Goal: Task Accomplishment & Management: Manage account settings

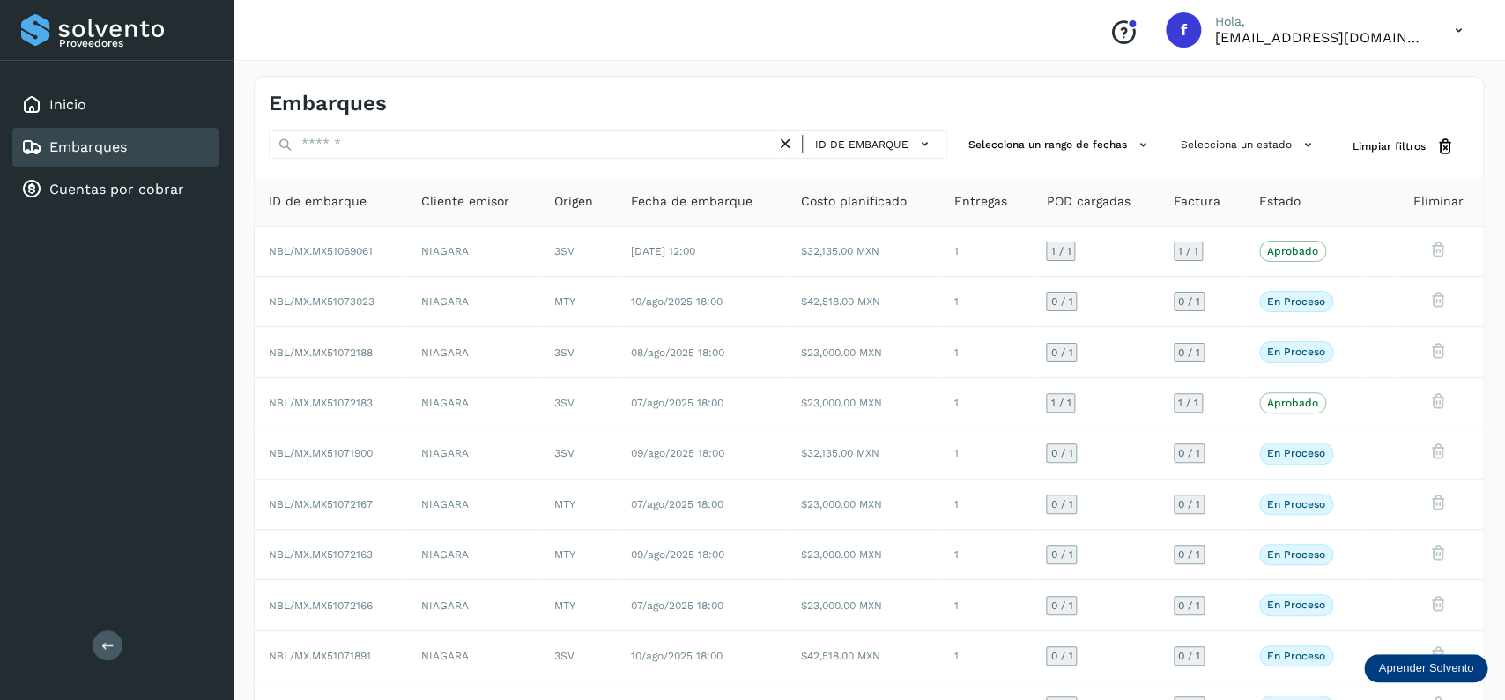
click at [205, 144] on div "Embarques" at bounding box center [115, 147] width 206 height 39
click at [1184, 127] on div "Embarques ID de embarque Selecciona un rango de fechas Selecciona un estado Lim…" at bounding box center [869, 435] width 1230 height 719
click at [1192, 142] on button "Selecciona un estado" at bounding box center [1249, 144] width 151 height 29
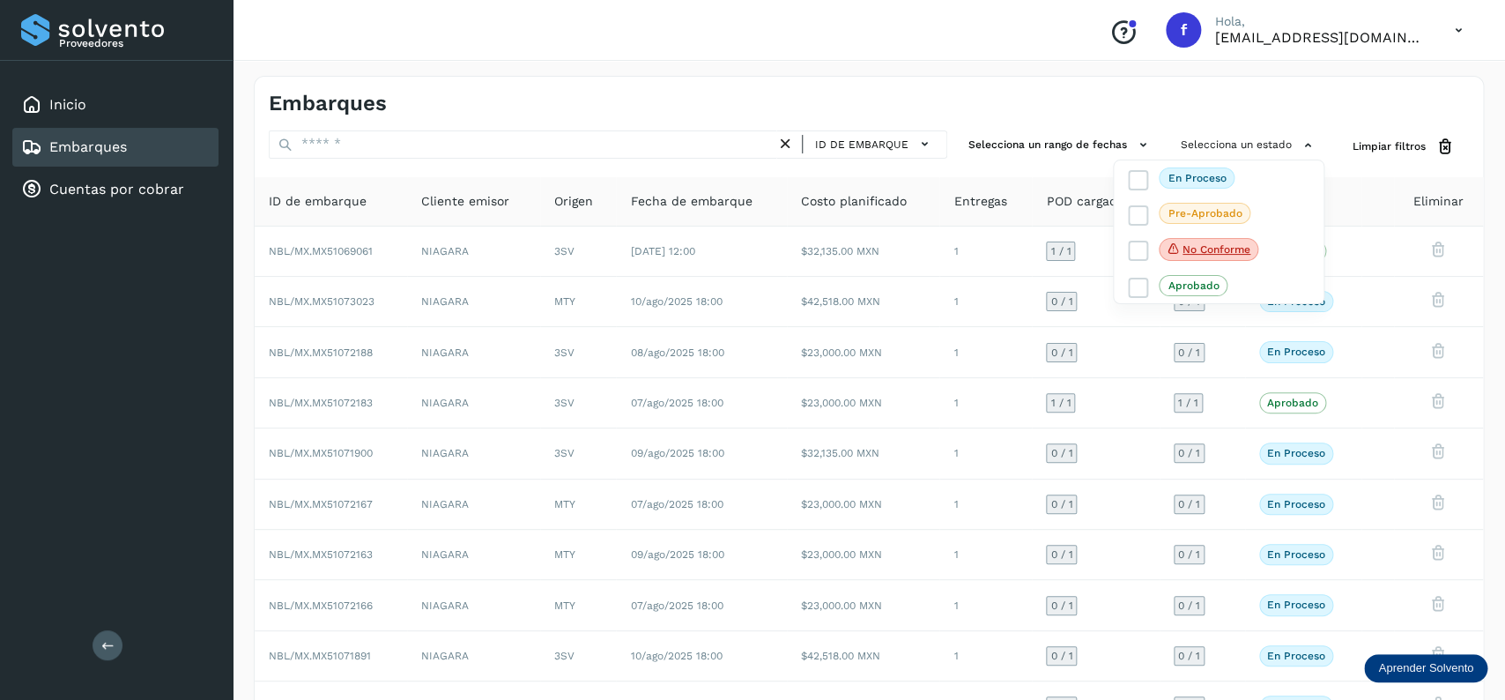
click at [1098, 105] on div at bounding box center [752, 350] width 1505 height 700
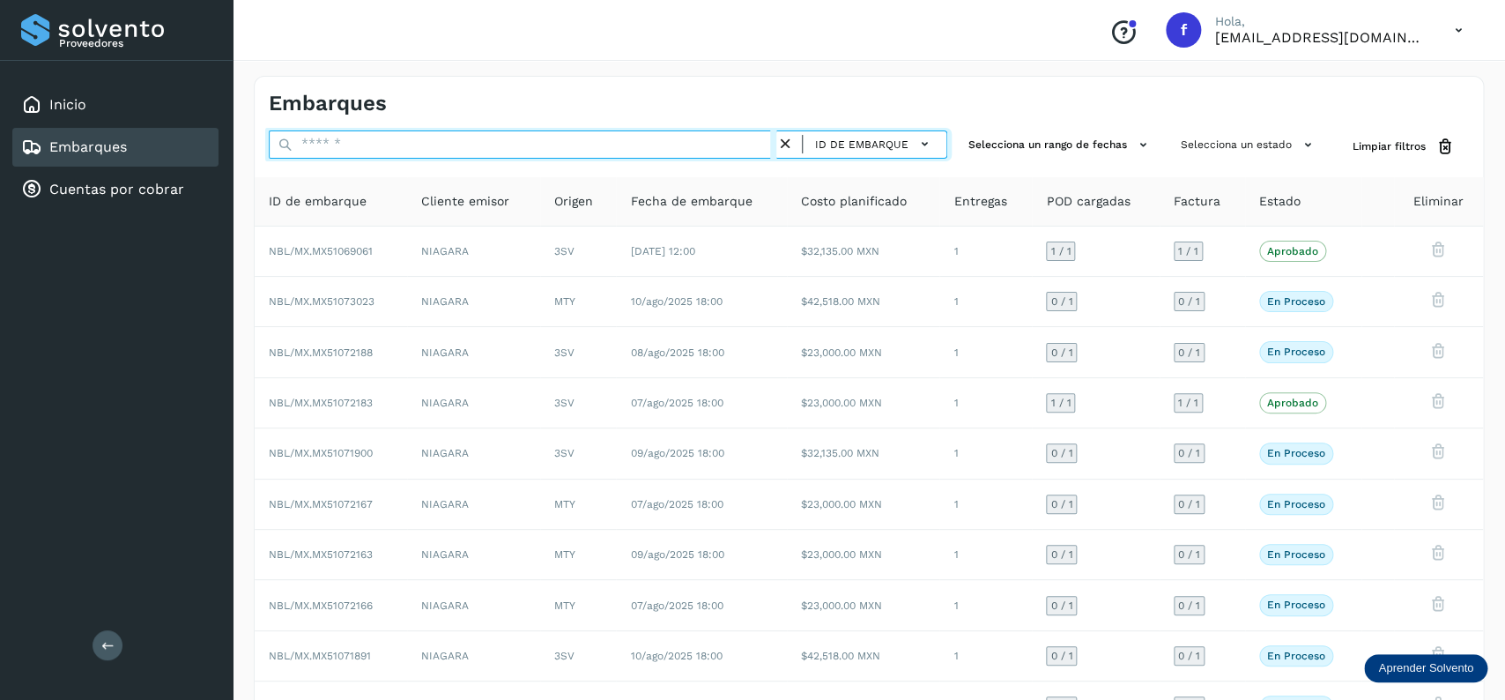
click at [472, 159] on input "text" at bounding box center [523, 144] width 508 height 28
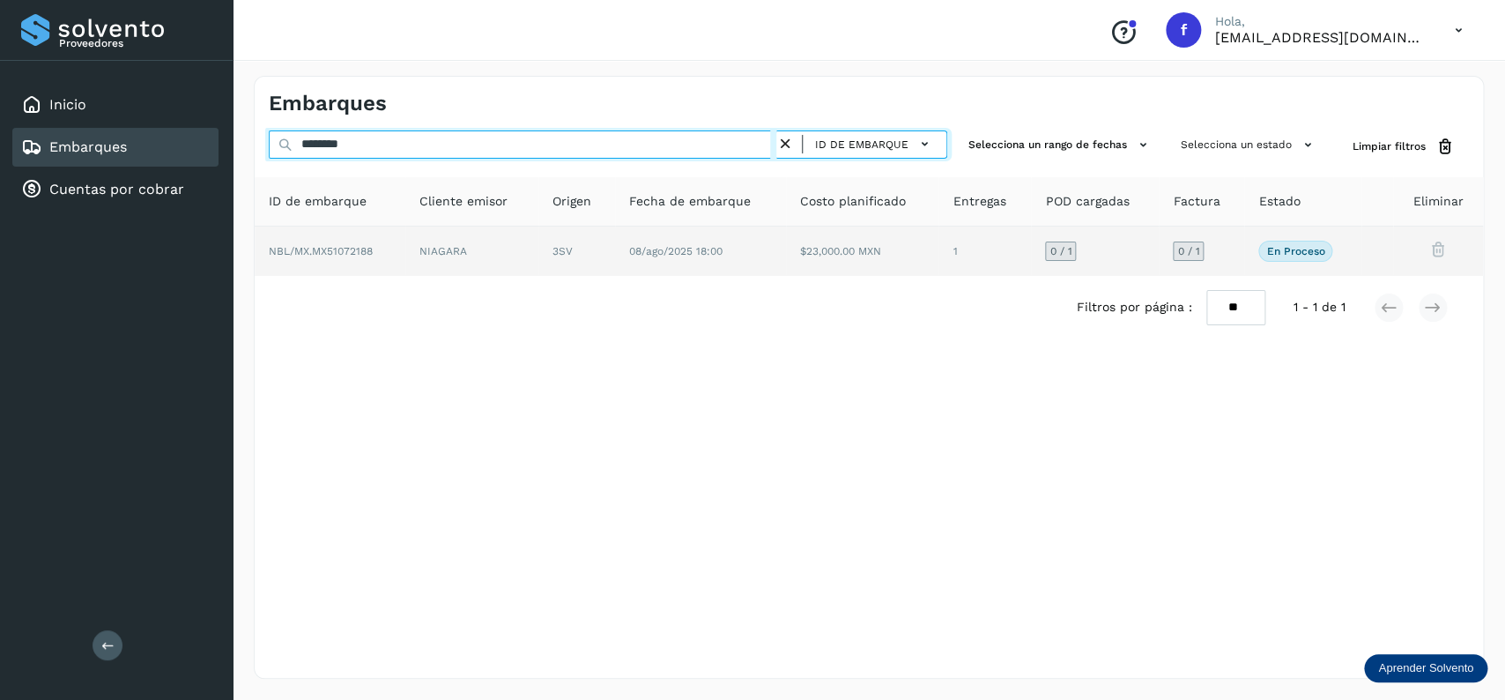
type input "********"
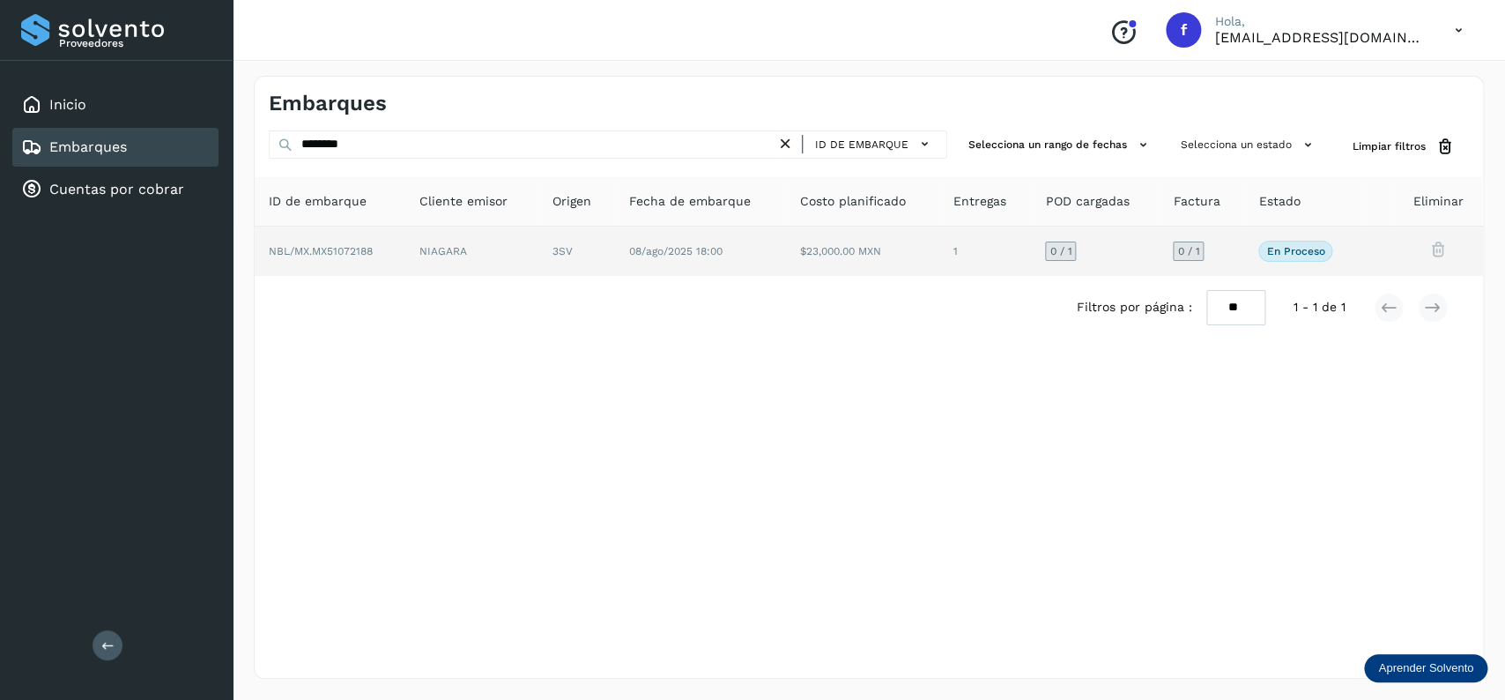
click at [938, 267] on td "$23,000.00 MXN" at bounding box center [984, 250] width 93 height 49
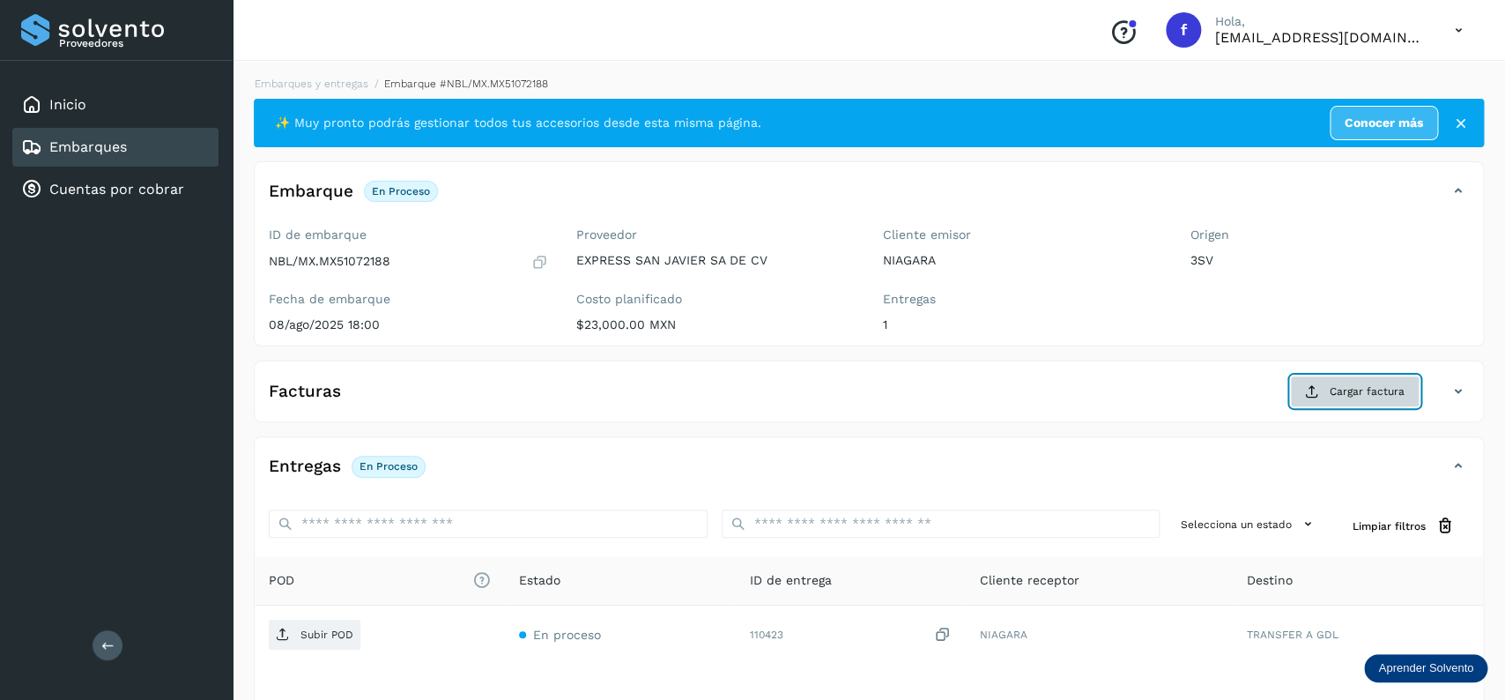
click at [1370, 402] on button "Cargar factura" at bounding box center [1355, 391] width 130 height 32
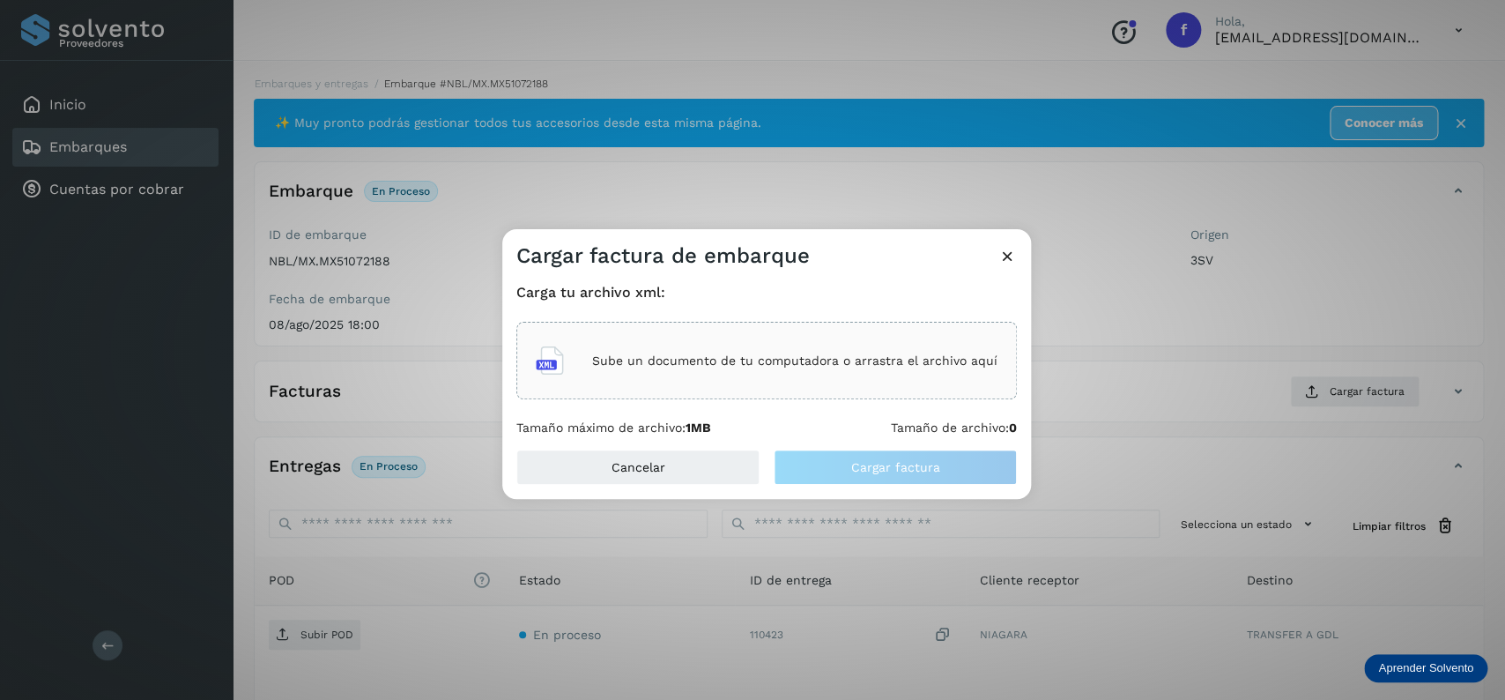
drag, startPoint x: 730, startPoint y: 303, endPoint x: 738, endPoint y: 326, distance: 24.2
click at [730, 303] on div "Carga tu archivo xml: Sube un documento de tu computadora o arrastra el archivo…" at bounding box center [766, 360] width 500 height 152
click at [736, 334] on div "Sube un documento de tu computadora o arrastra el archivo aquí" at bounding box center [766, 361] width 500 height 78
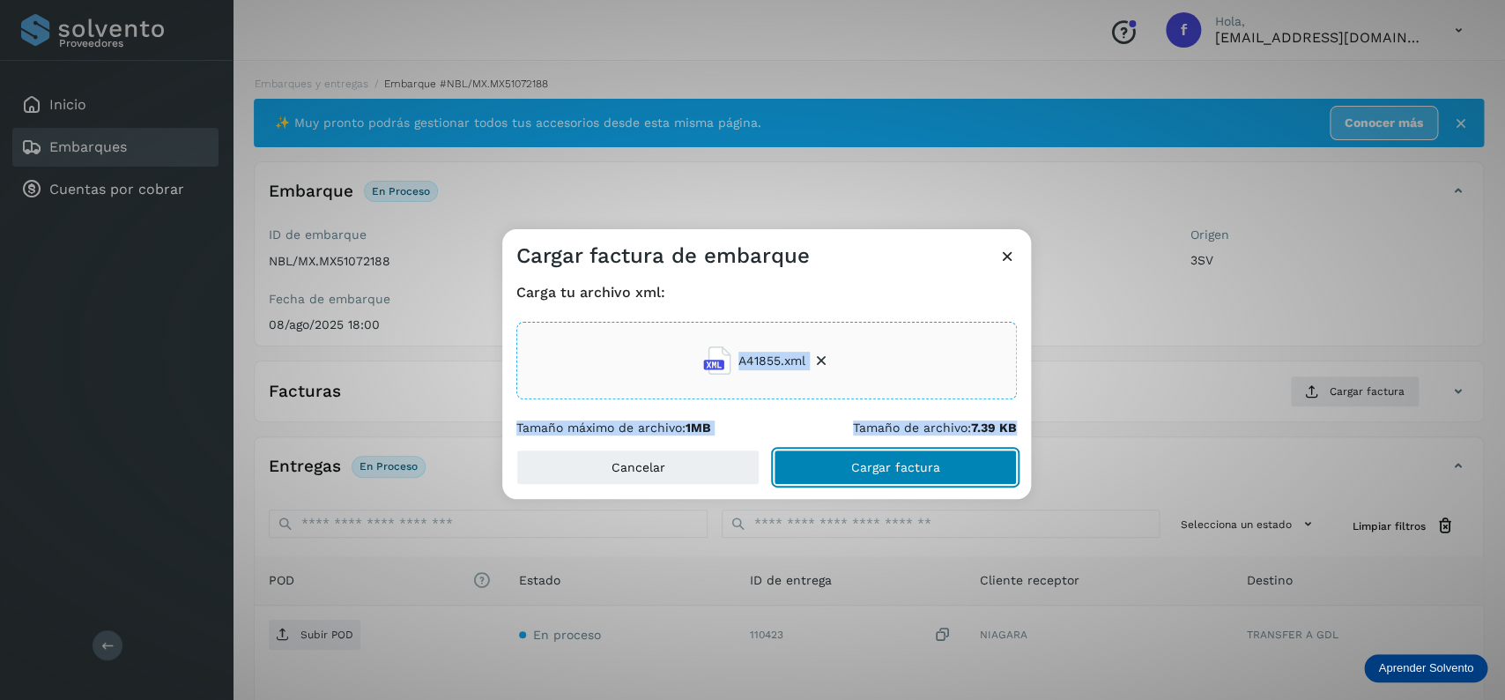
click at [903, 467] on span "Cargar factura" at bounding box center [895, 467] width 89 height 12
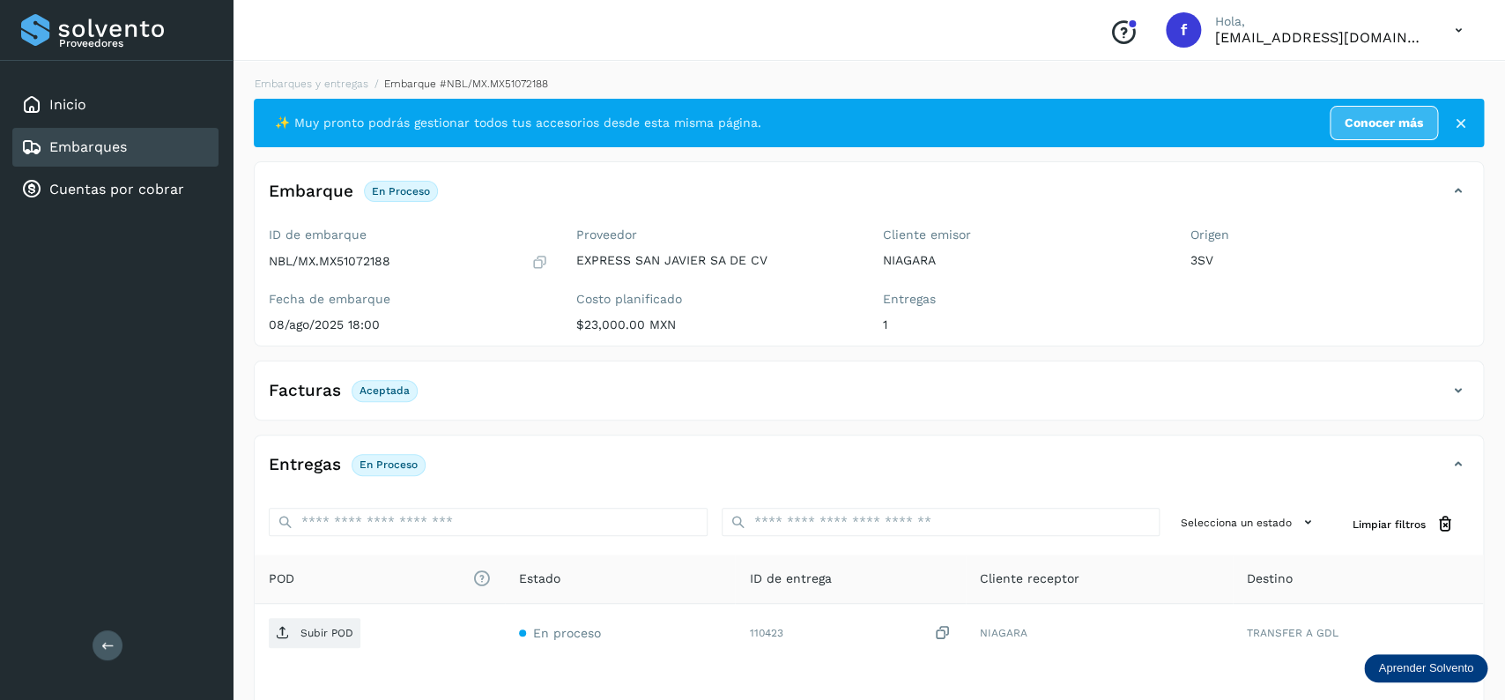
click at [784, 419] on div "Facturas Aceptada" at bounding box center [869, 397] width 1228 height 44
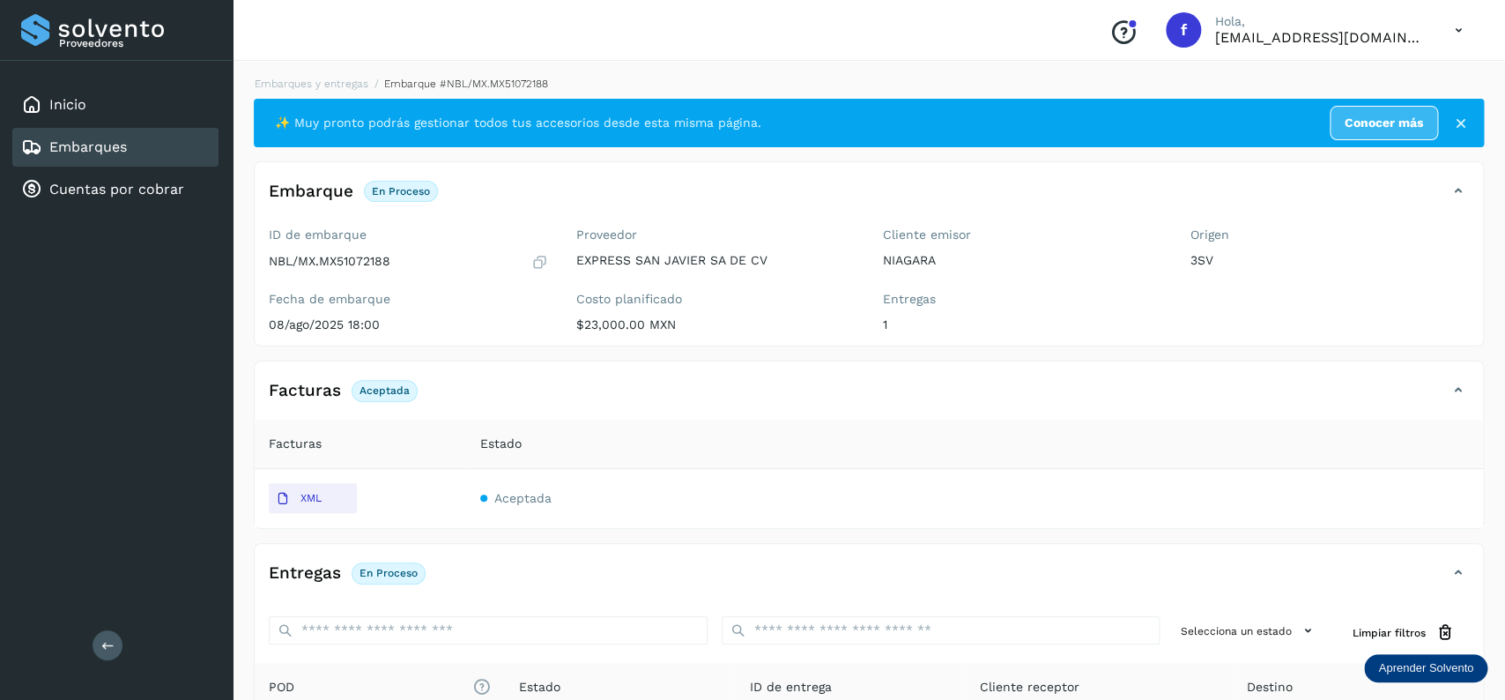
scroll to position [244, 0]
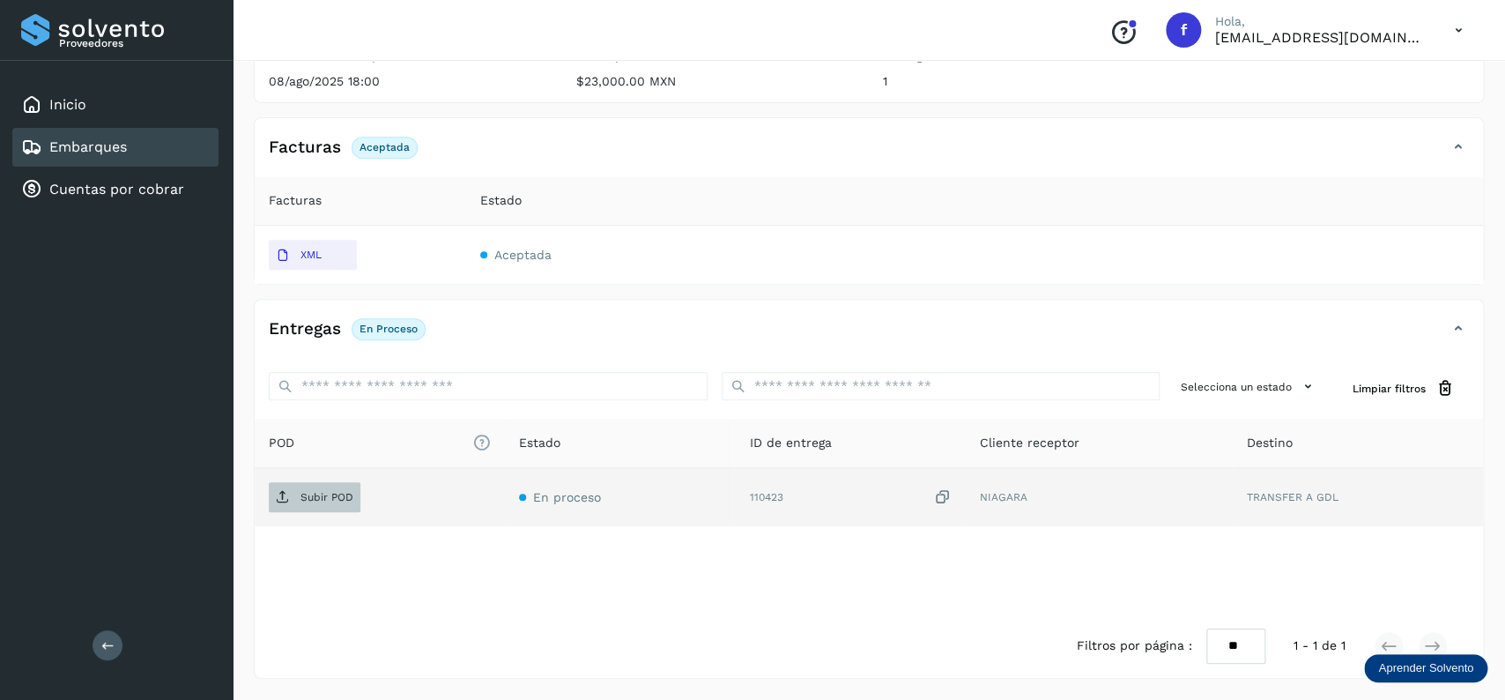
click at [295, 502] on span "Subir POD" at bounding box center [315, 497] width 92 height 28
click at [95, 144] on link "Embarques" at bounding box center [88, 146] width 78 height 17
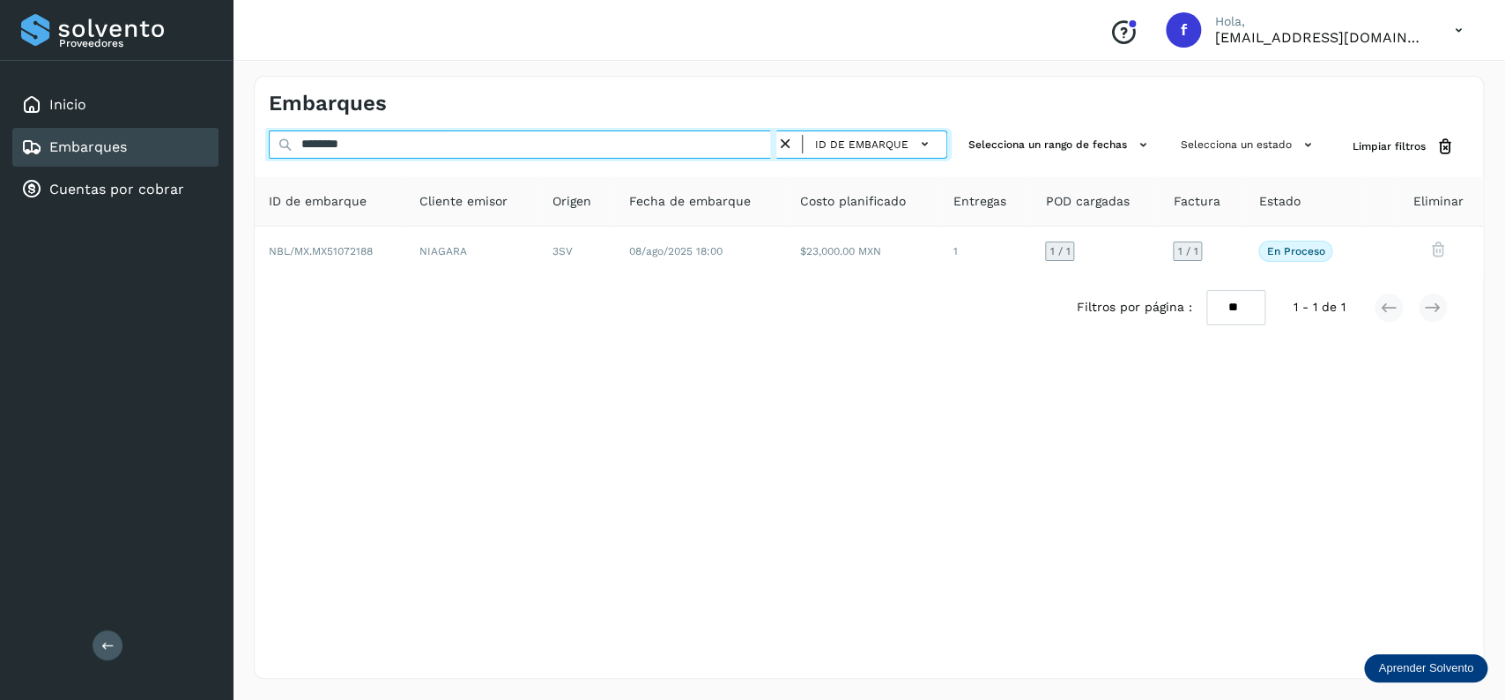
drag, startPoint x: 390, startPoint y: 131, endPoint x: 282, endPoint y: 155, distance: 111.0
click at [282, 155] on div "******** ID de embarque" at bounding box center [608, 146] width 678 height 33
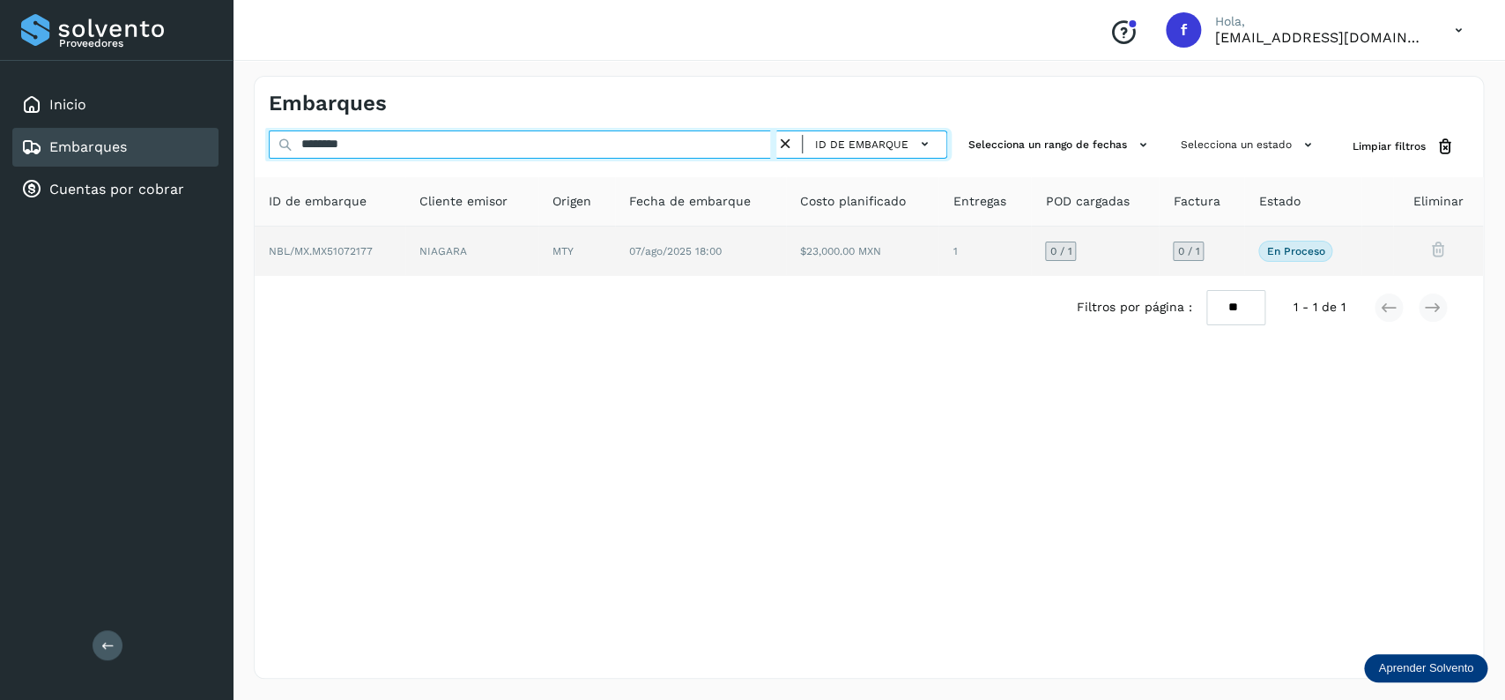
type input "********"
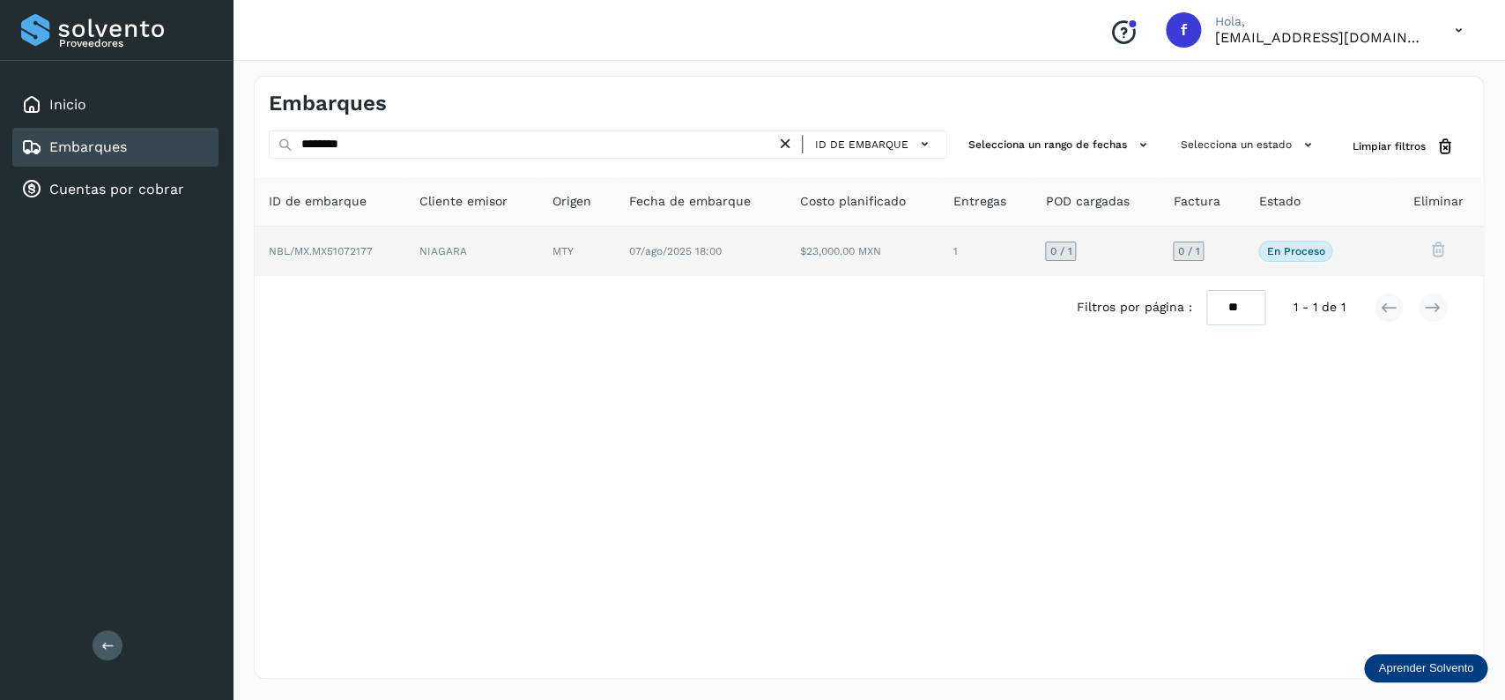
click at [938, 247] on td "$23,000.00 MXN" at bounding box center [984, 250] width 93 height 49
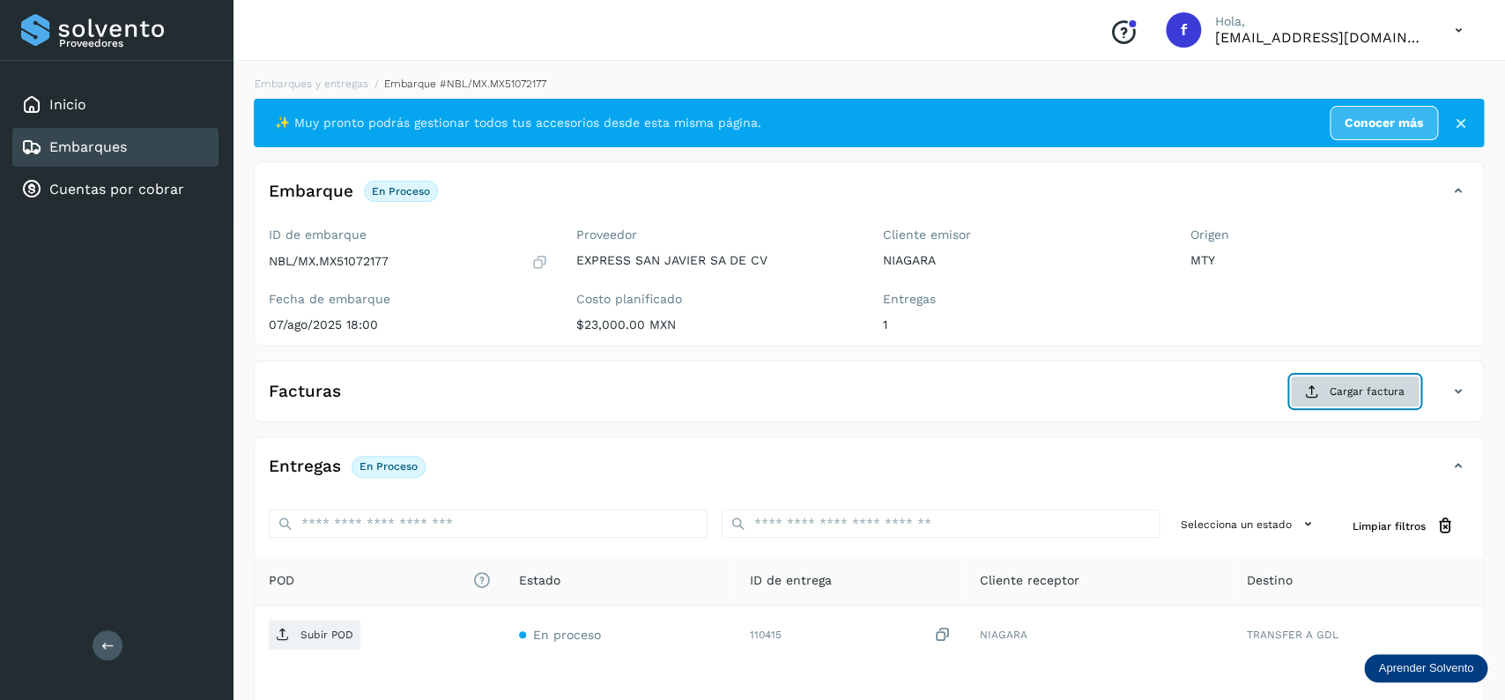
click at [1374, 389] on span "Cargar factura" at bounding box center [1367, 391] width 75 height 16
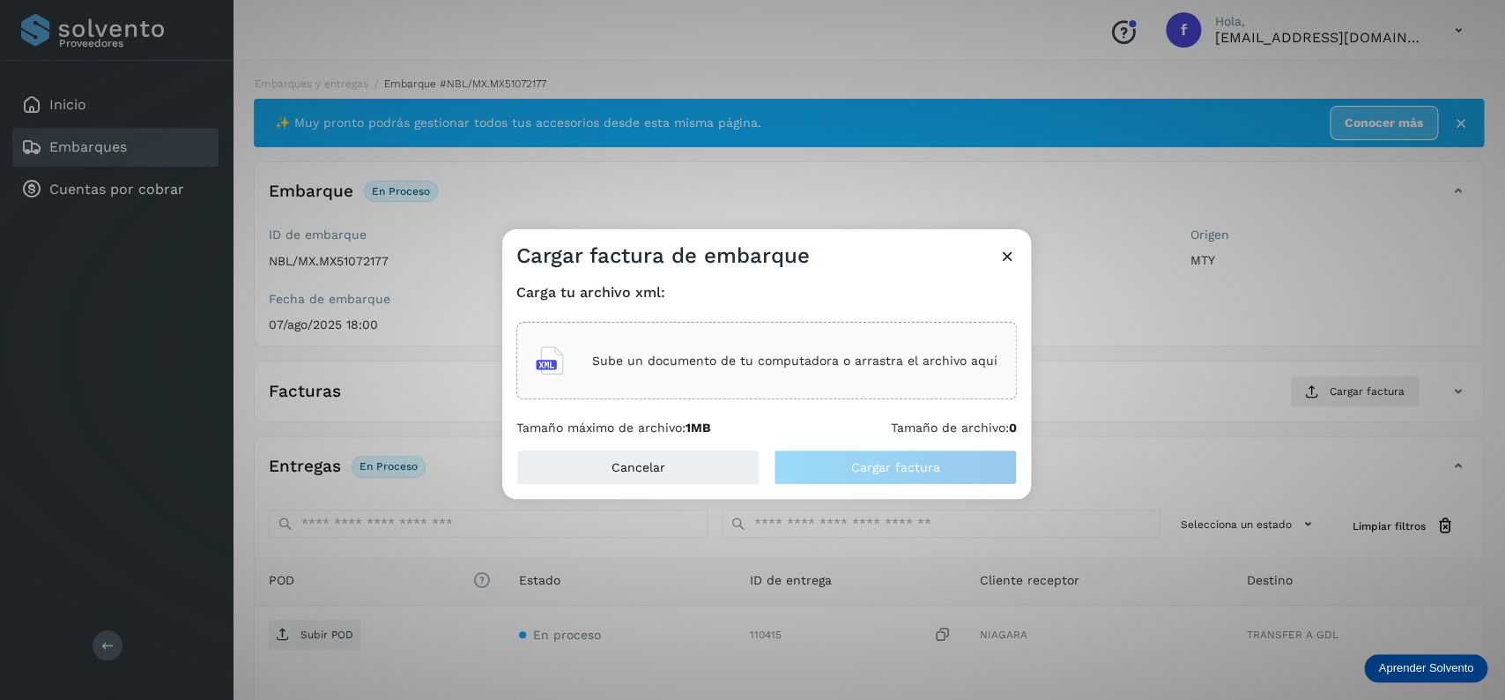
click at [835, 384] on div "Sube un documento de tu computadora o arrastra el archivo aquí" at bounding box center [766, 361] width 500 height 78
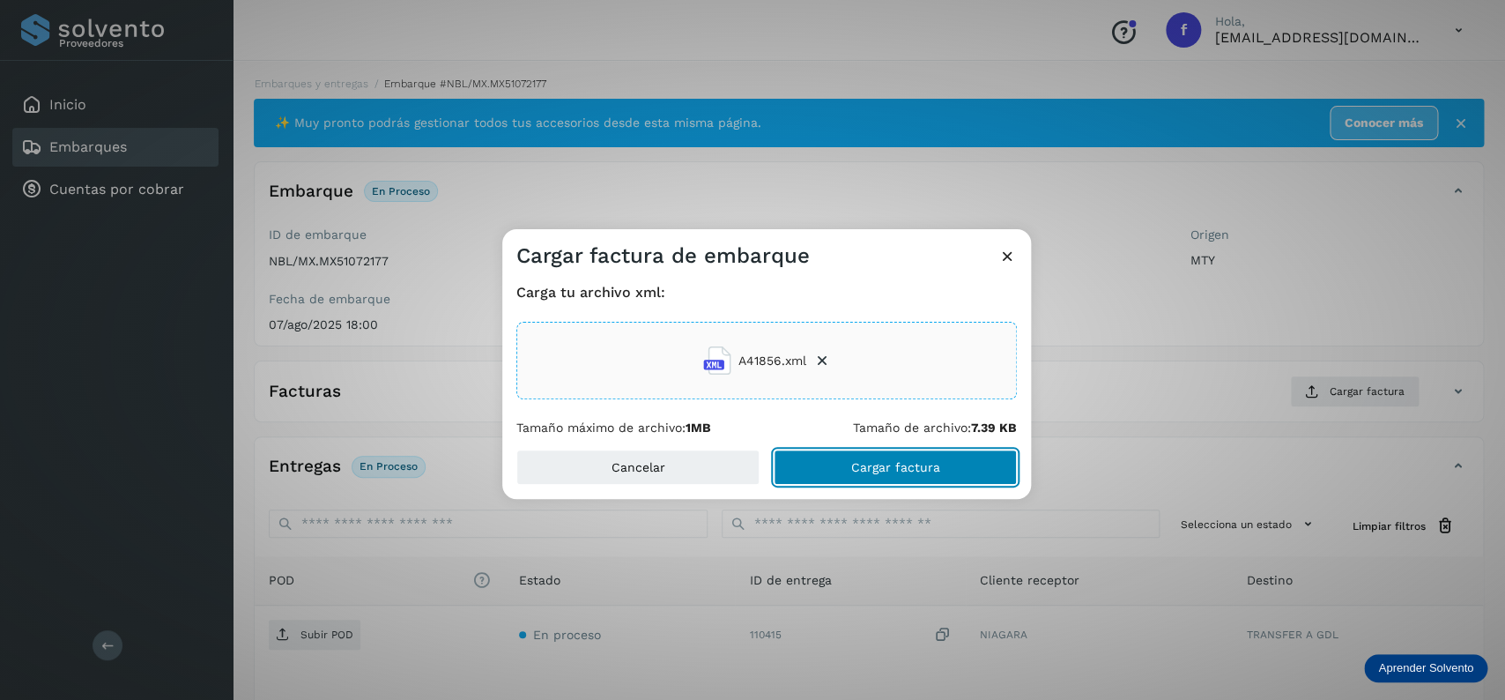
click at [869, 471] on span "Cargar factura" at bounding box center [895, 467] width 89 height 12
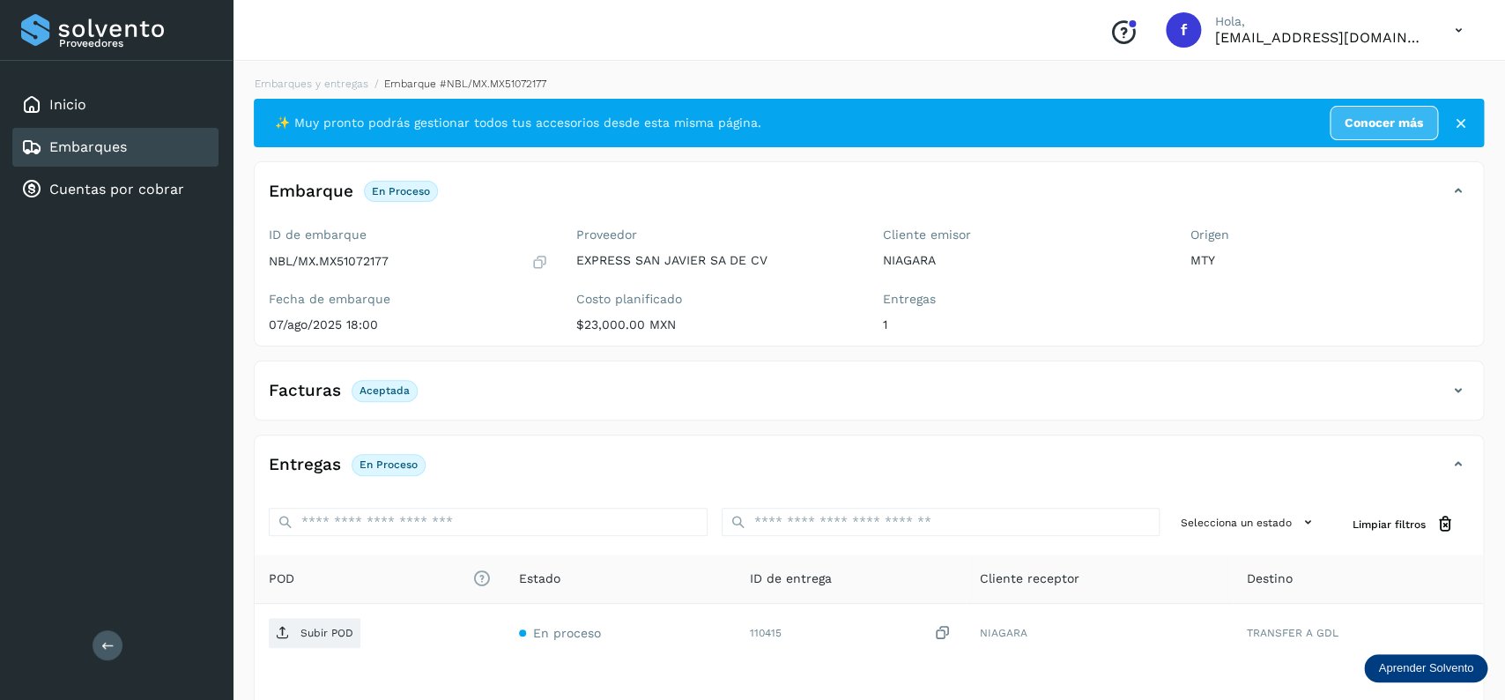
scroll to position [137, 0]
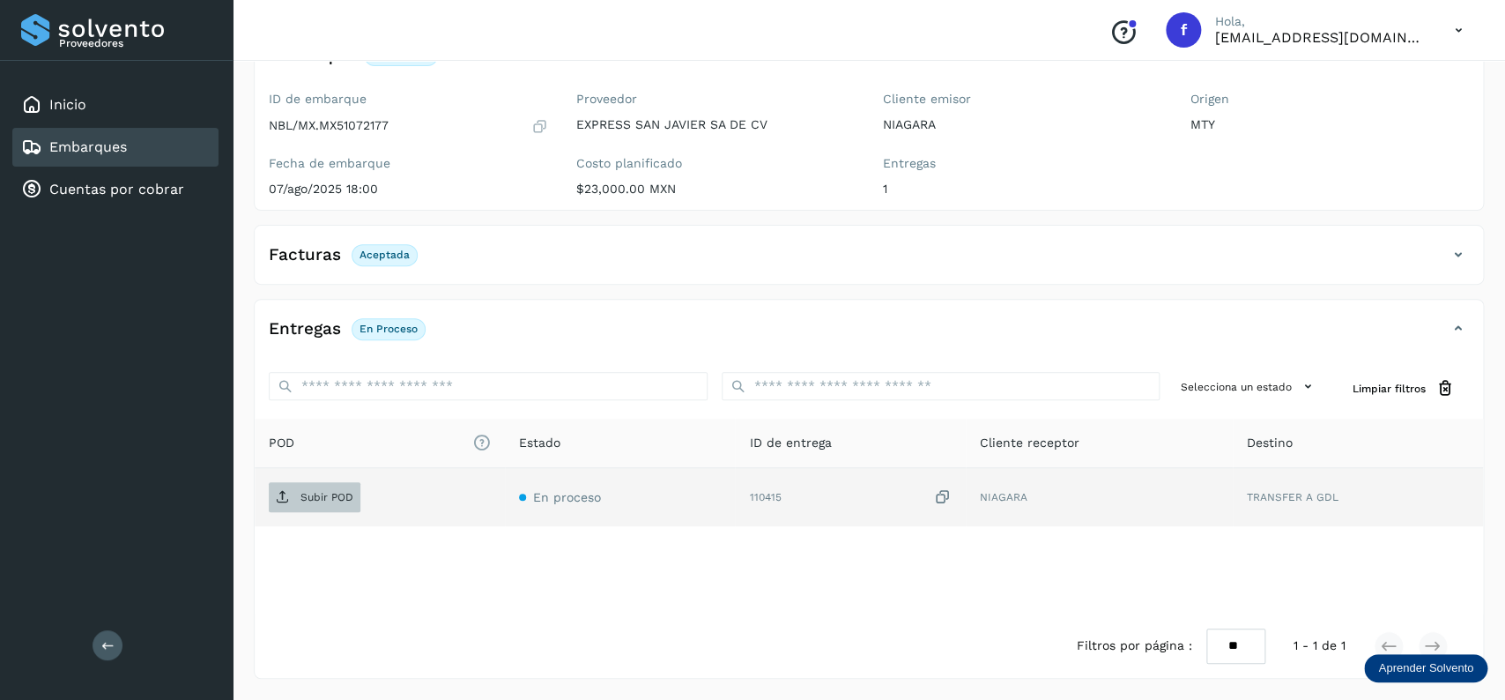
click at [317, 493] on p "Subir POD" at bounding box center [326, 497] width 53 height 12
click at [129, 152] on div "Embarques" at bounding box center [115, 147] width 206 height 39
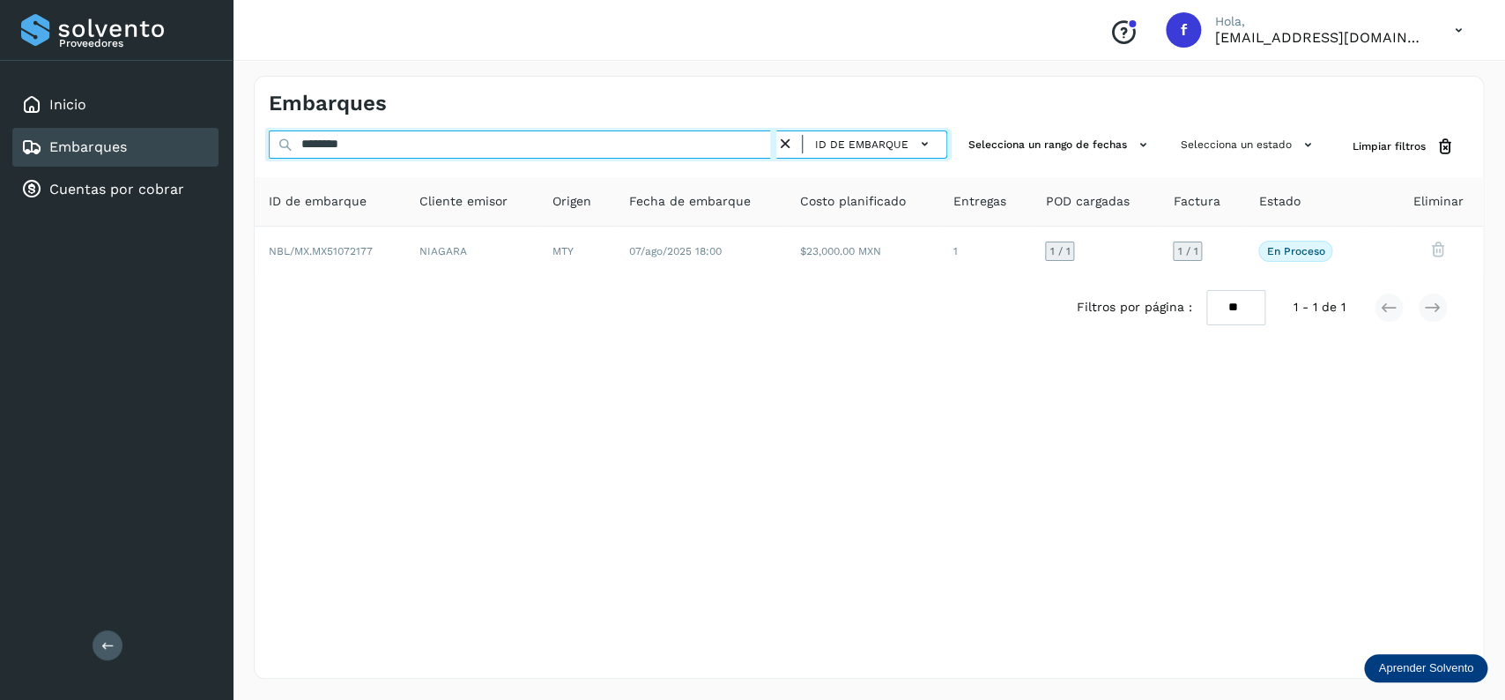
drag, startPoint x: 384, startPoint y: 144, endPoint x: 245, endPoint y: 149, distance: 139.3
click at [269, 149] on input "********" at bounding box center [523, 144] width 508 height 28
type input "********"
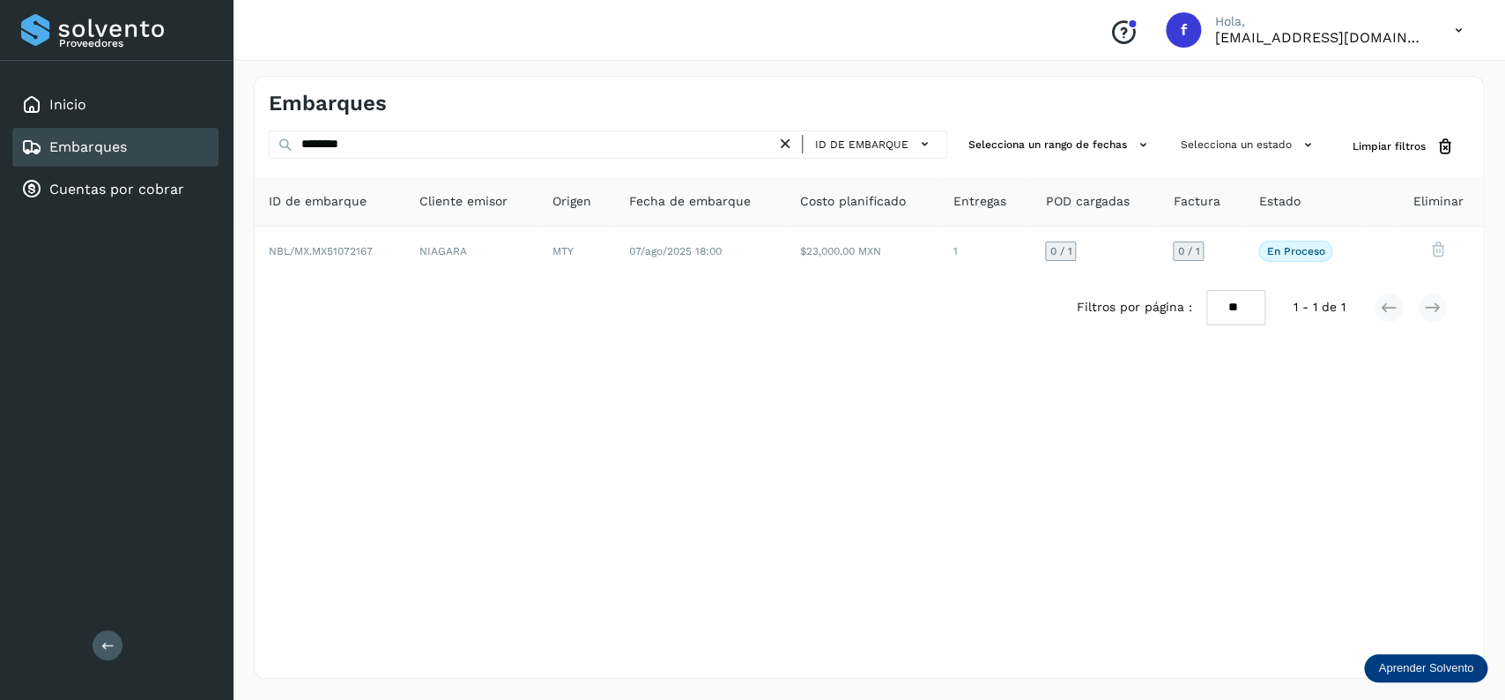
click at [924, 280] on div "Filtros por página : ** ** ** 1 - 1 de 1" at bounding box center [869, 307] width 1228 height 63
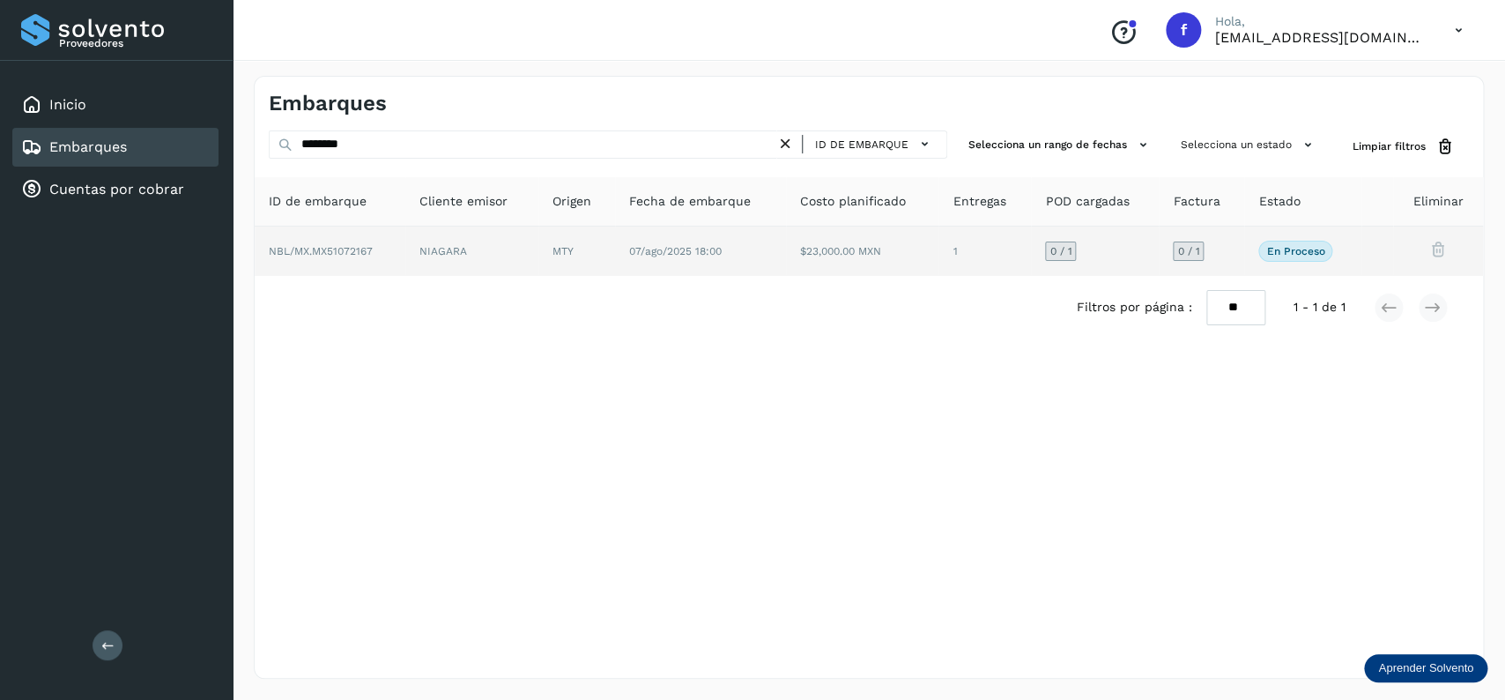
click at [1031, 259] on td "1" at bounding box center [1095, 250] width 128 height 49
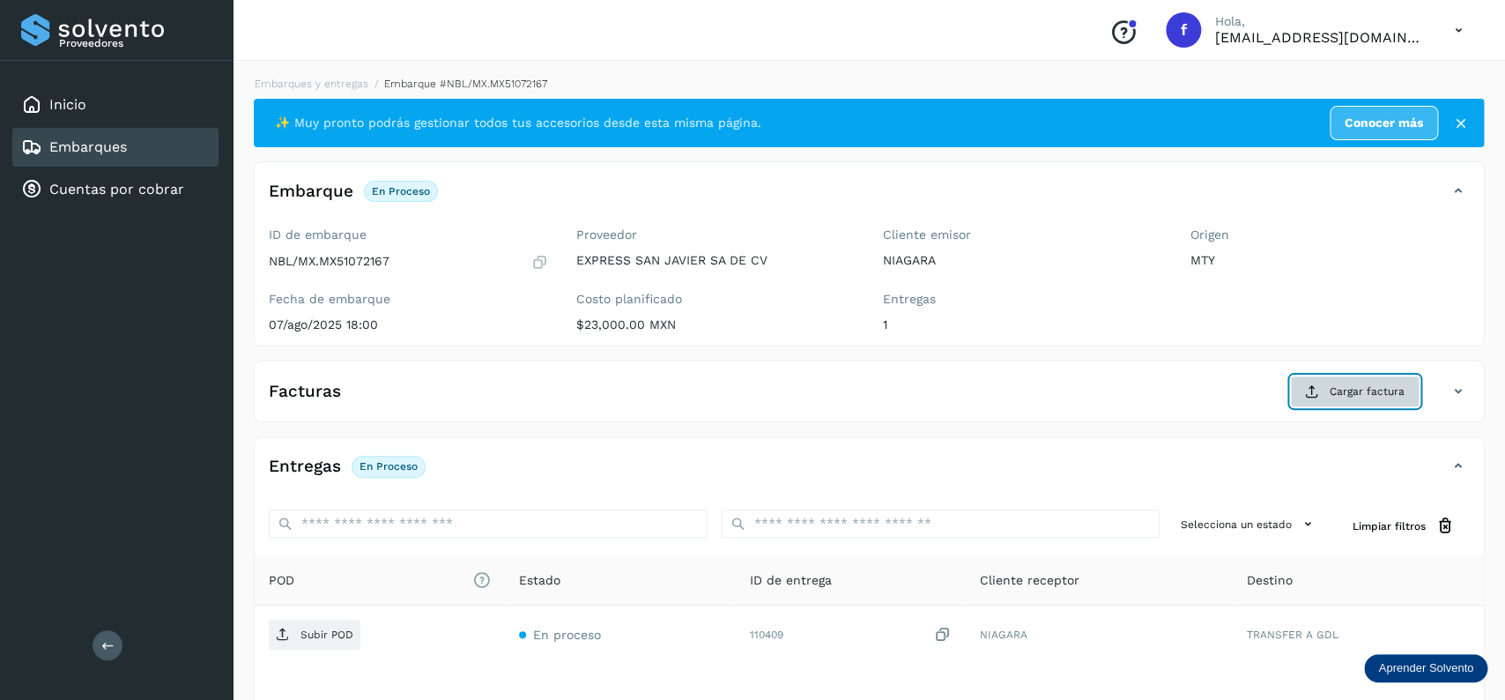
click at [1387, 379] on button "Cargar factura" at bounding box center [1355, 391] width 130 height 32
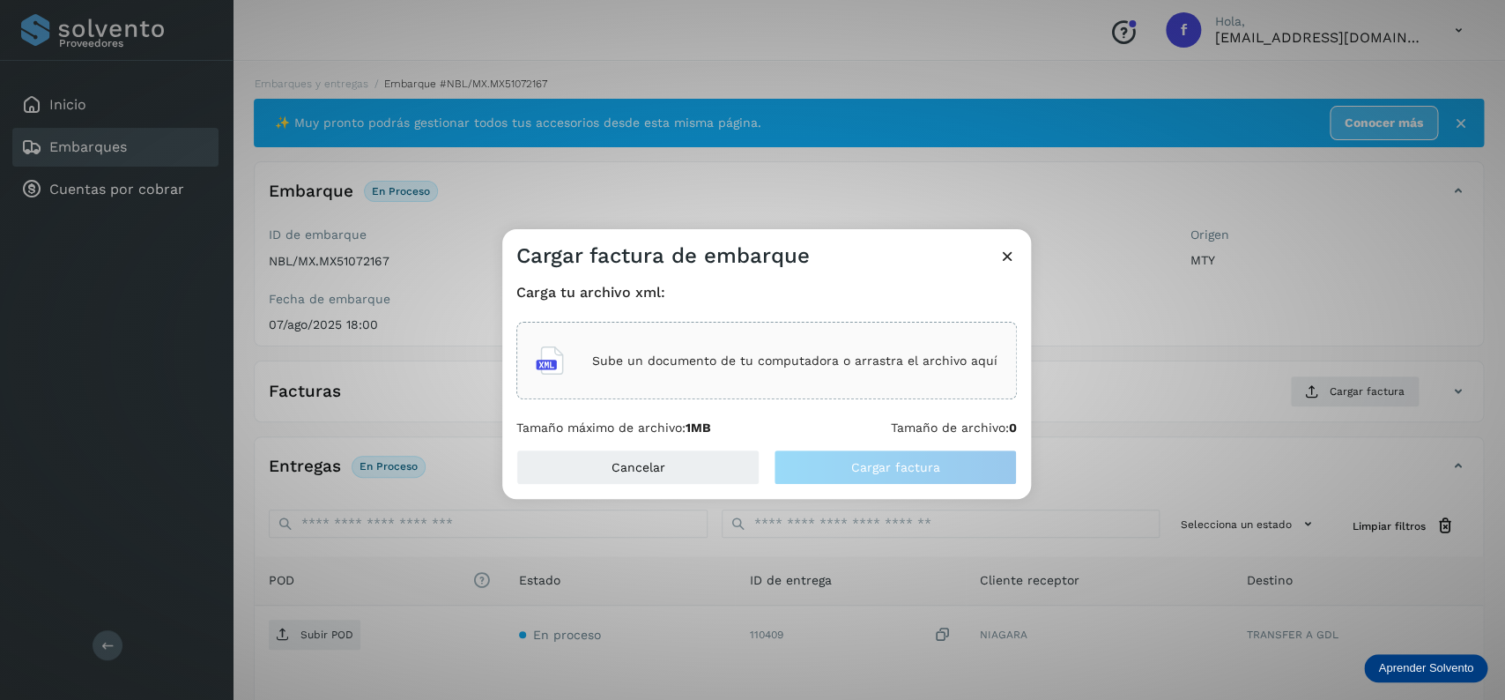
click at [857, 382] on div "Sube un documento de tu computadora o arrastra el archivo aquí" at bounding box center [767, 361] width 462 height 48
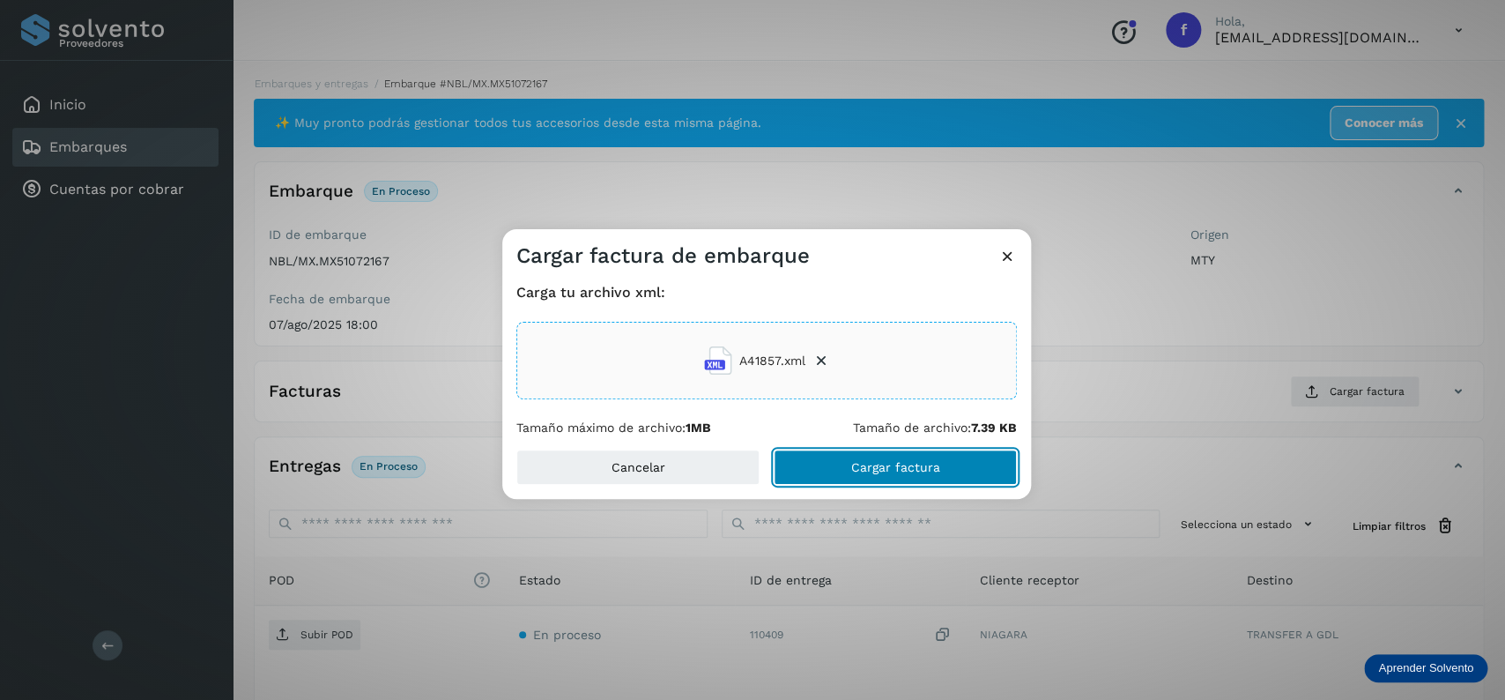
click at [863, 485] on button "Cargar factura" at bounding box center [895, 466] width 243 height 35
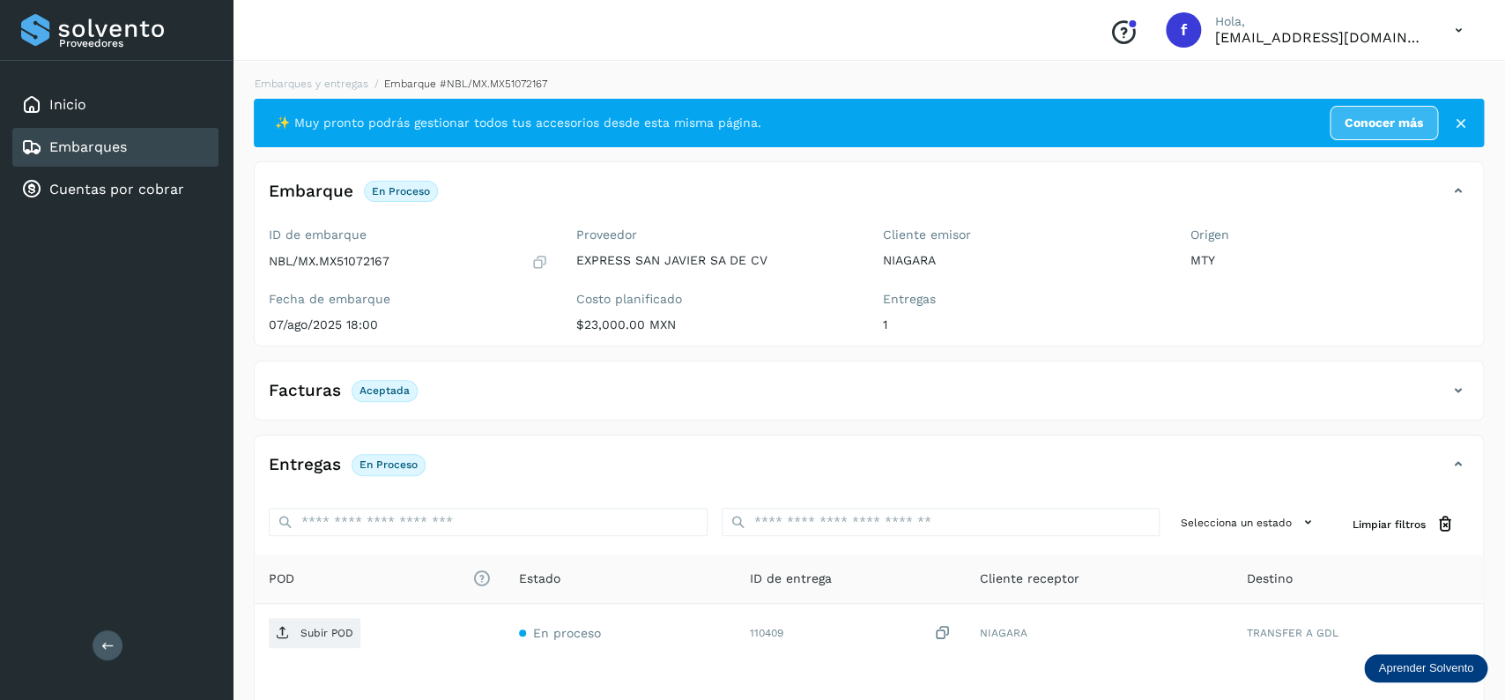
scroll to position [137, 0]
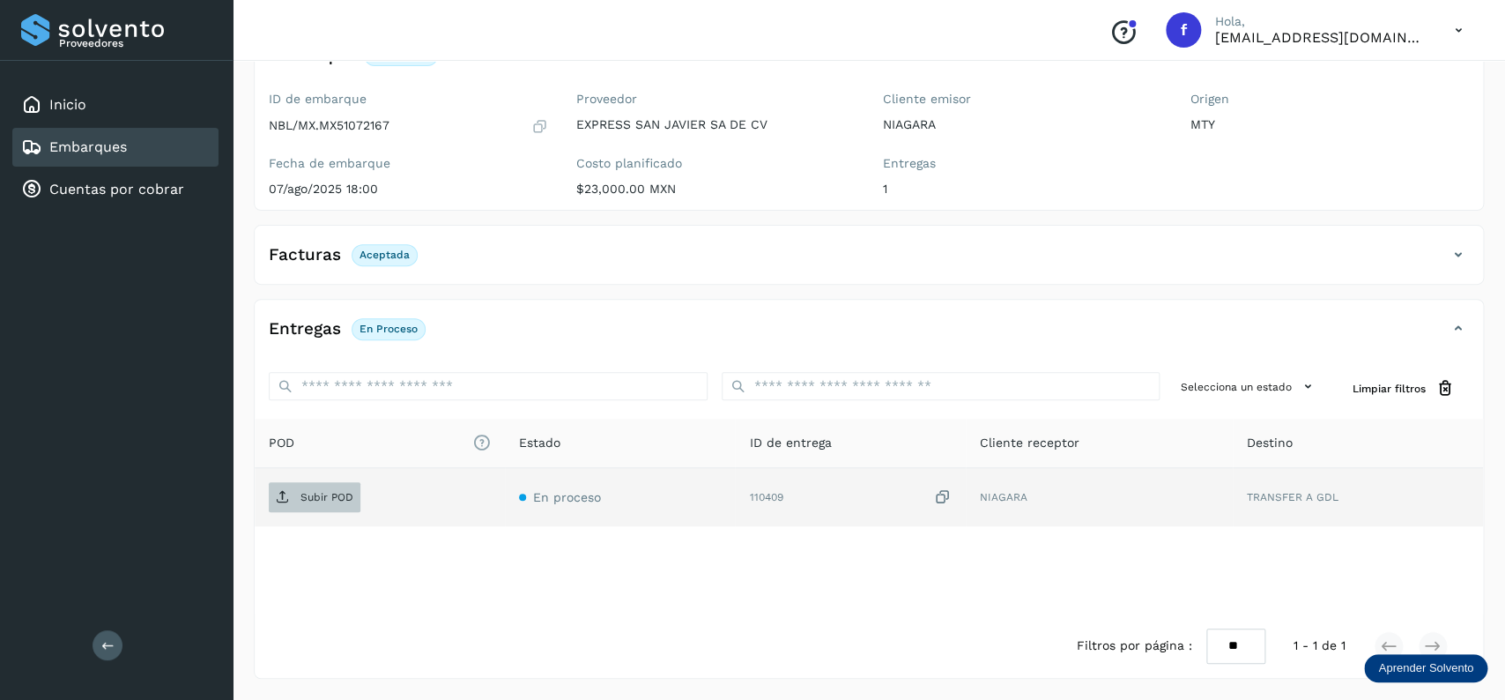
click at [320, 511] on button "Subir POD" at bounding box center [315, 497] width 92 height 30
click at [93, 130] on div "Embarques" at bounding box center [115, 147] width 206 height 39
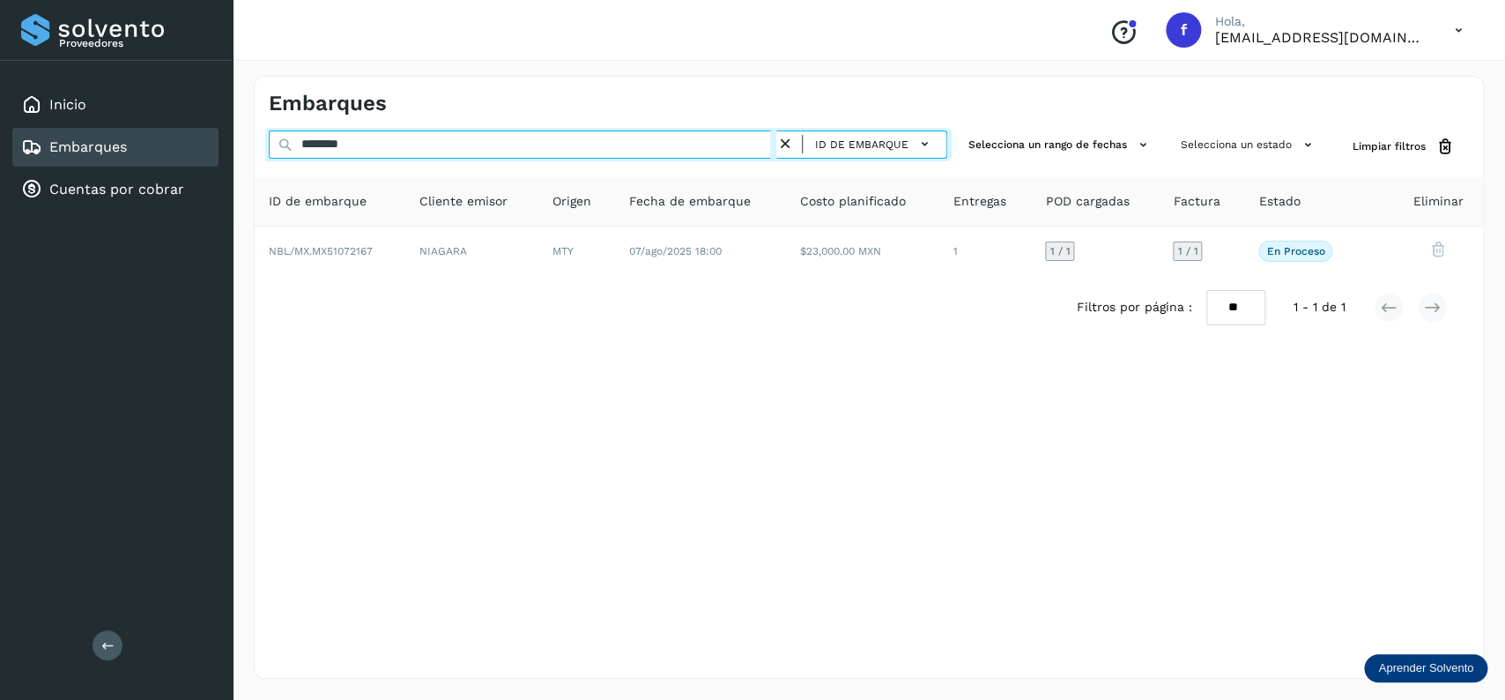
drag, startPoint x: 387, startPoint y: 144, endPoint x: 237, endPoint y: 144, distance: 149.8
click at [269, 144] on input "********" at bounding box center [523, 144] width 508 height 28
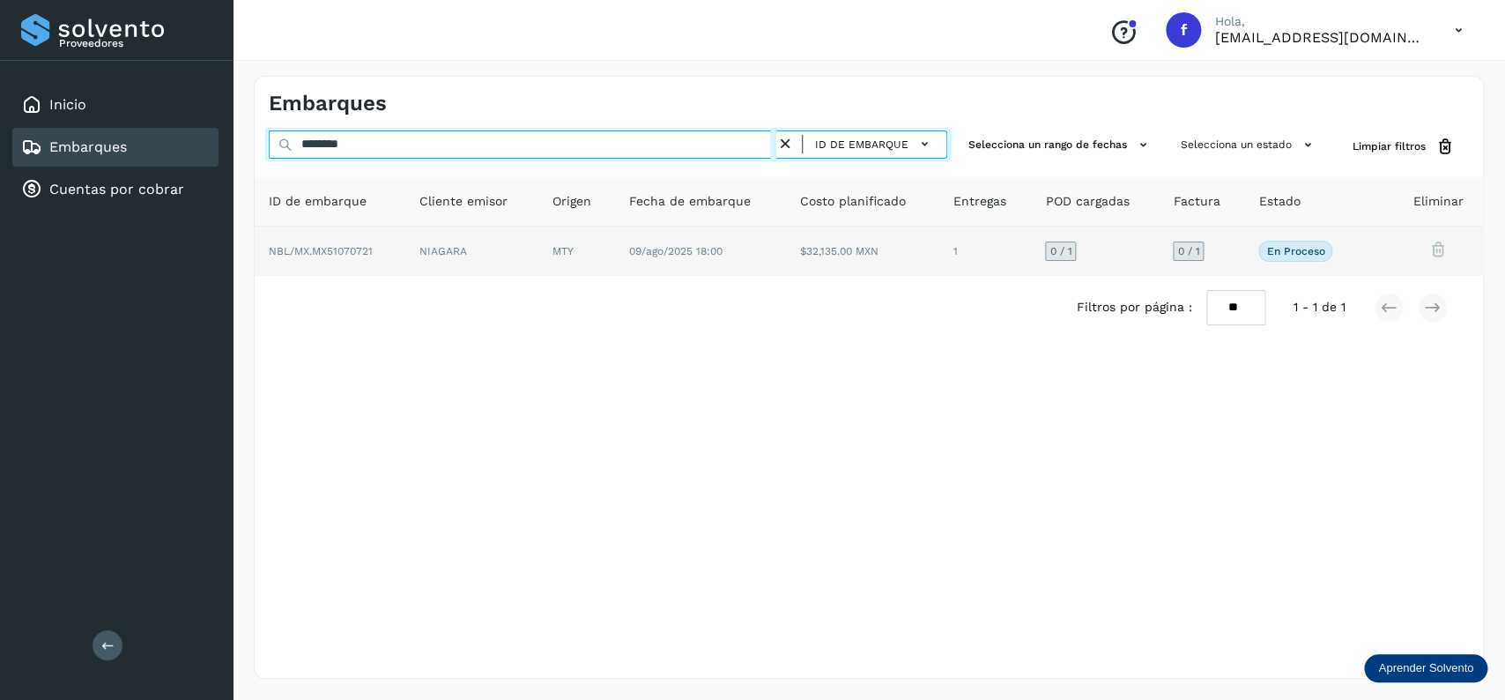
type input "********"
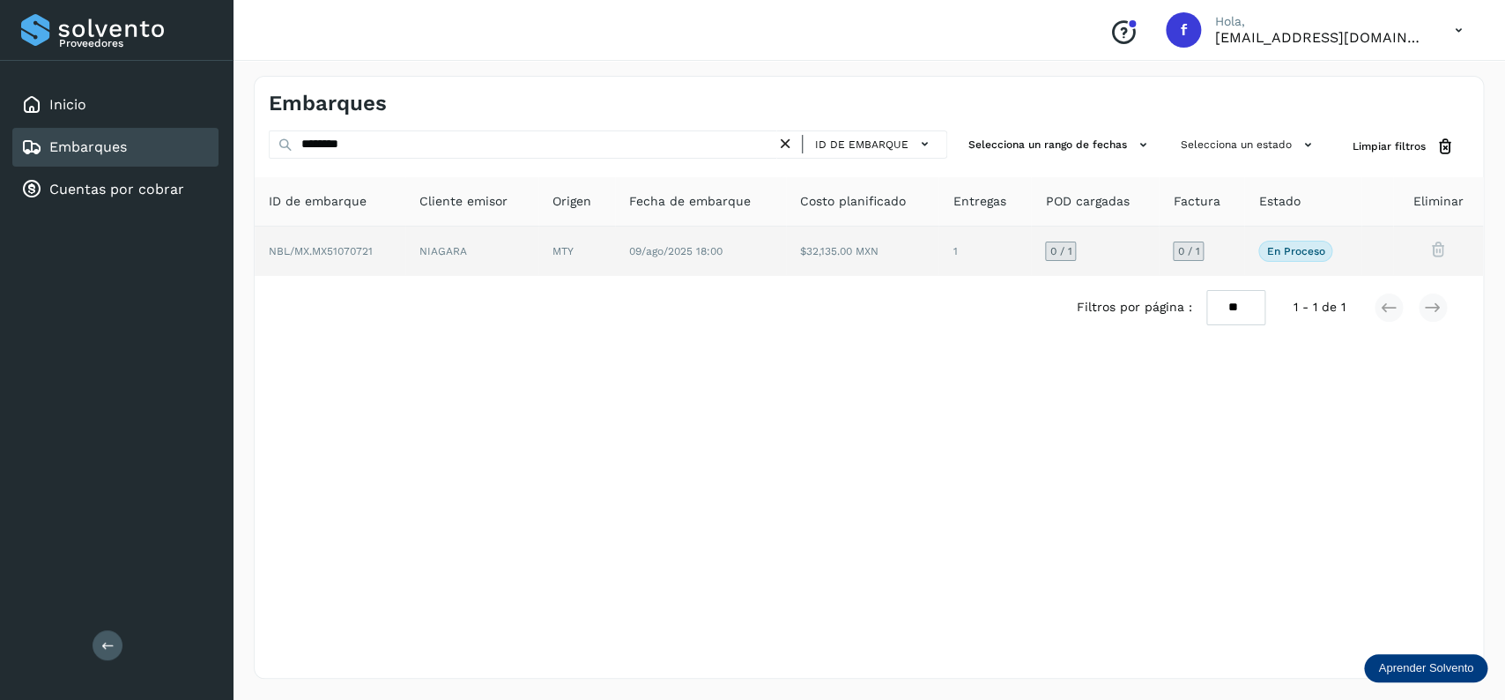
click at [786, 269] on td "09/ago/2025 18:00" at bounding box center [862, 250] width 153 height 49
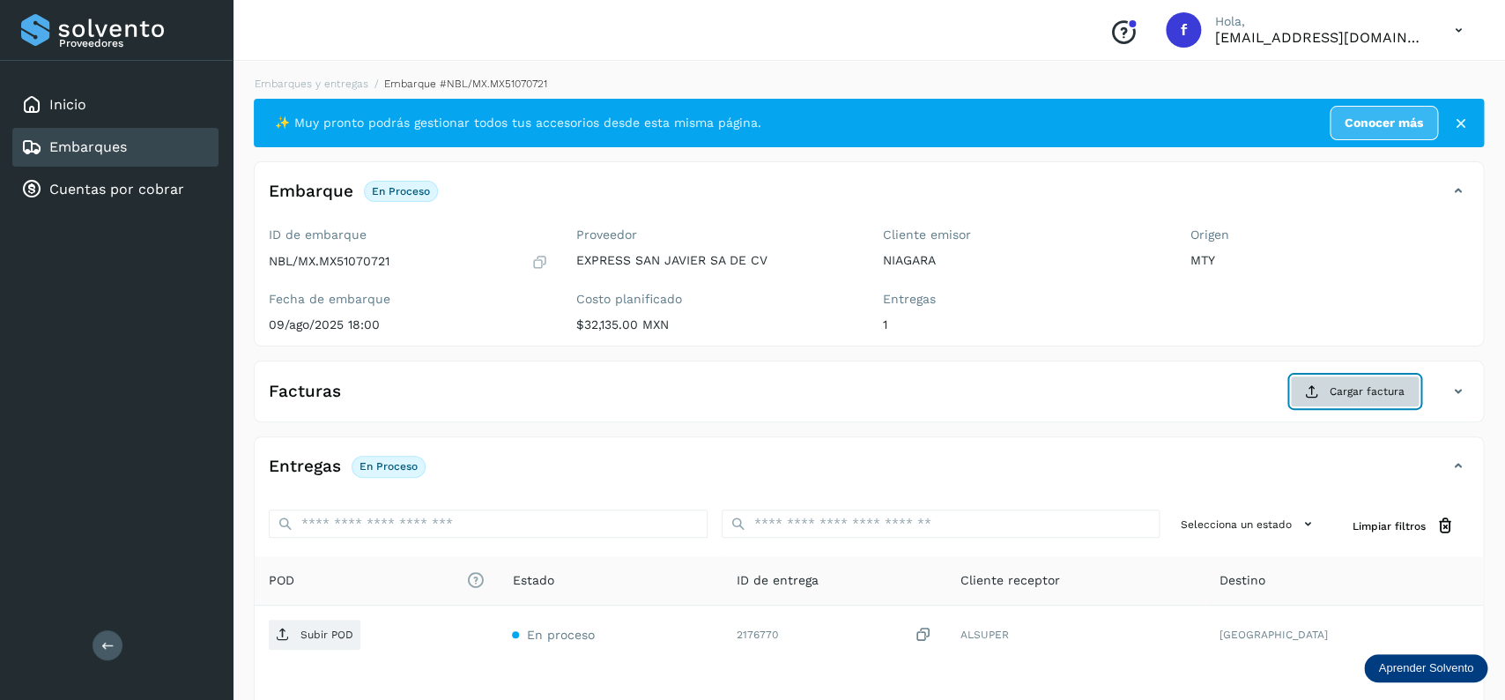
click at [1355, 388] on span "Cargar factura" at bounding box center [1367, 391] width 75 height 16
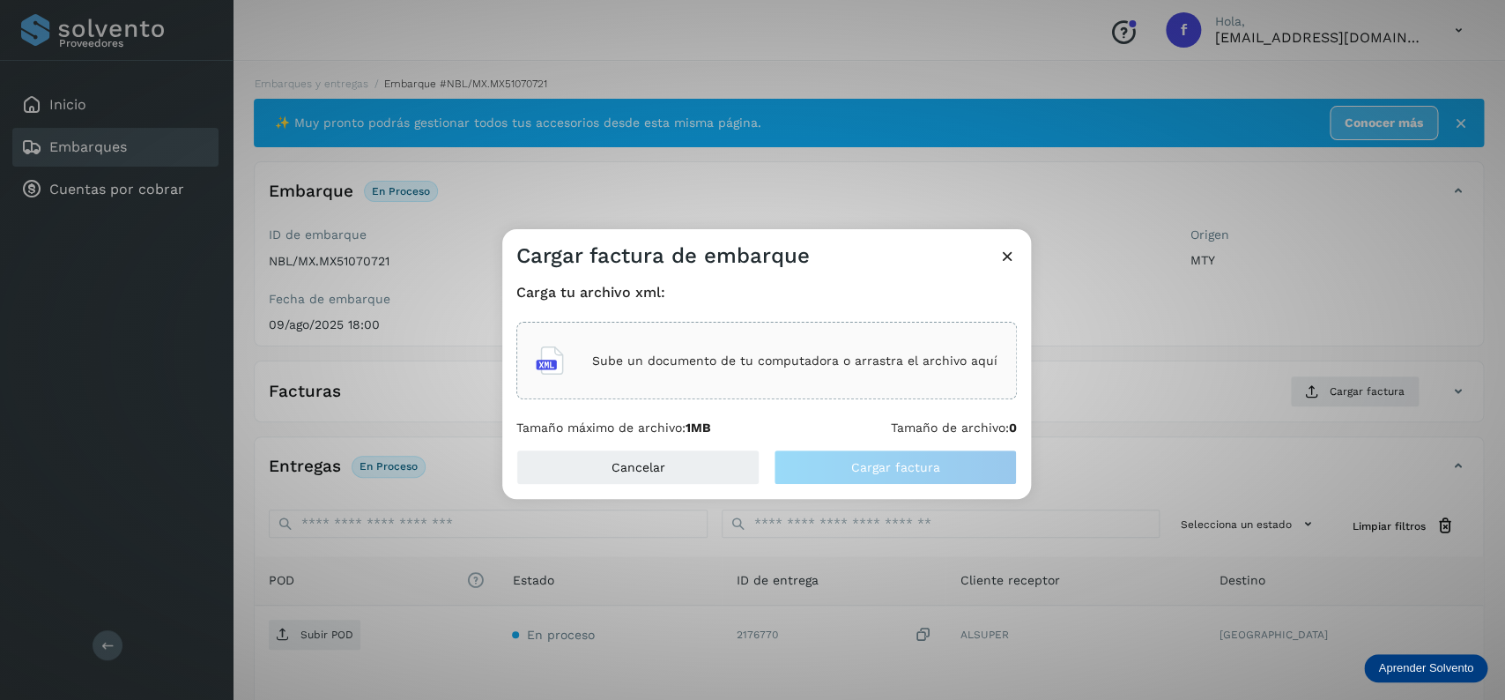
click at [728, 382] on div "Sube un documento de tu computadora o arrastra el archivo aquí" at bounding box center [767, 361] width 462 height 48
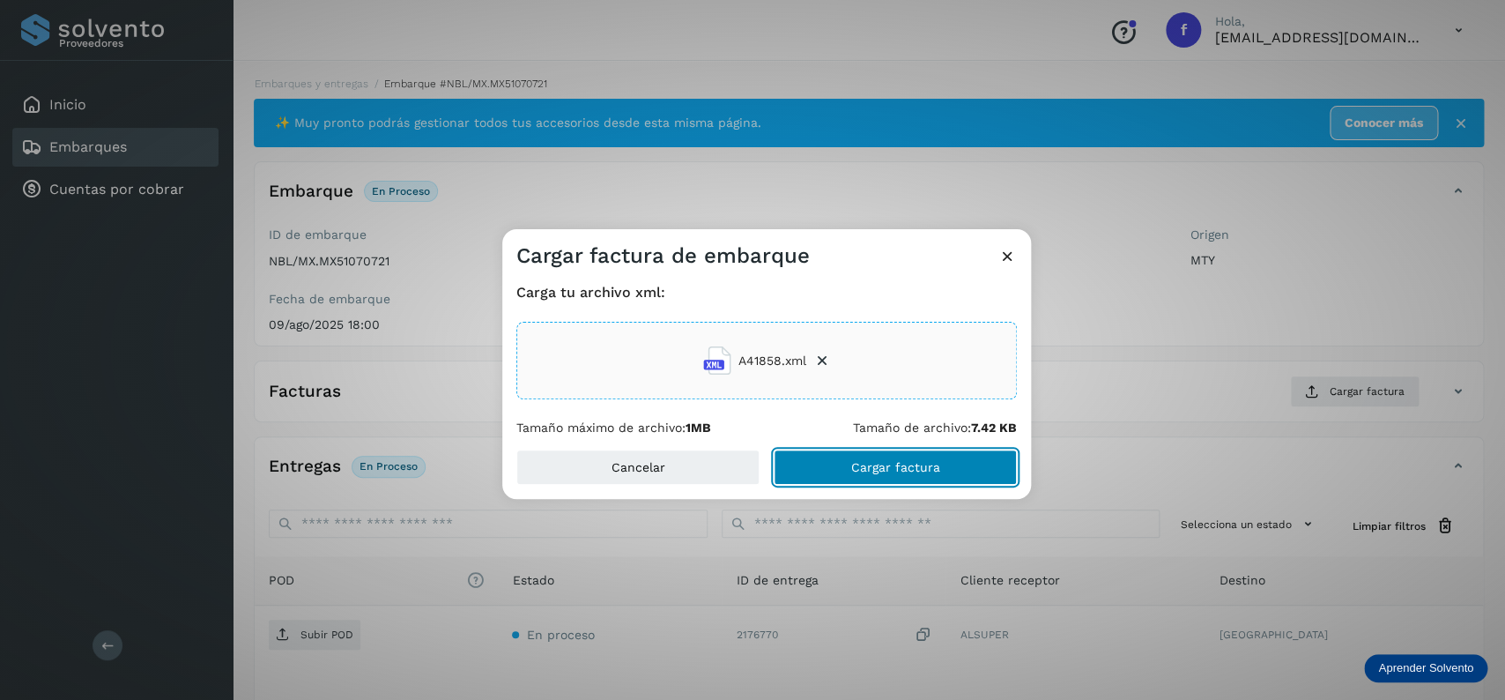
click at [867, 470] on span "Cargar factura" at bounding box center [895, 467] width 89 height 12
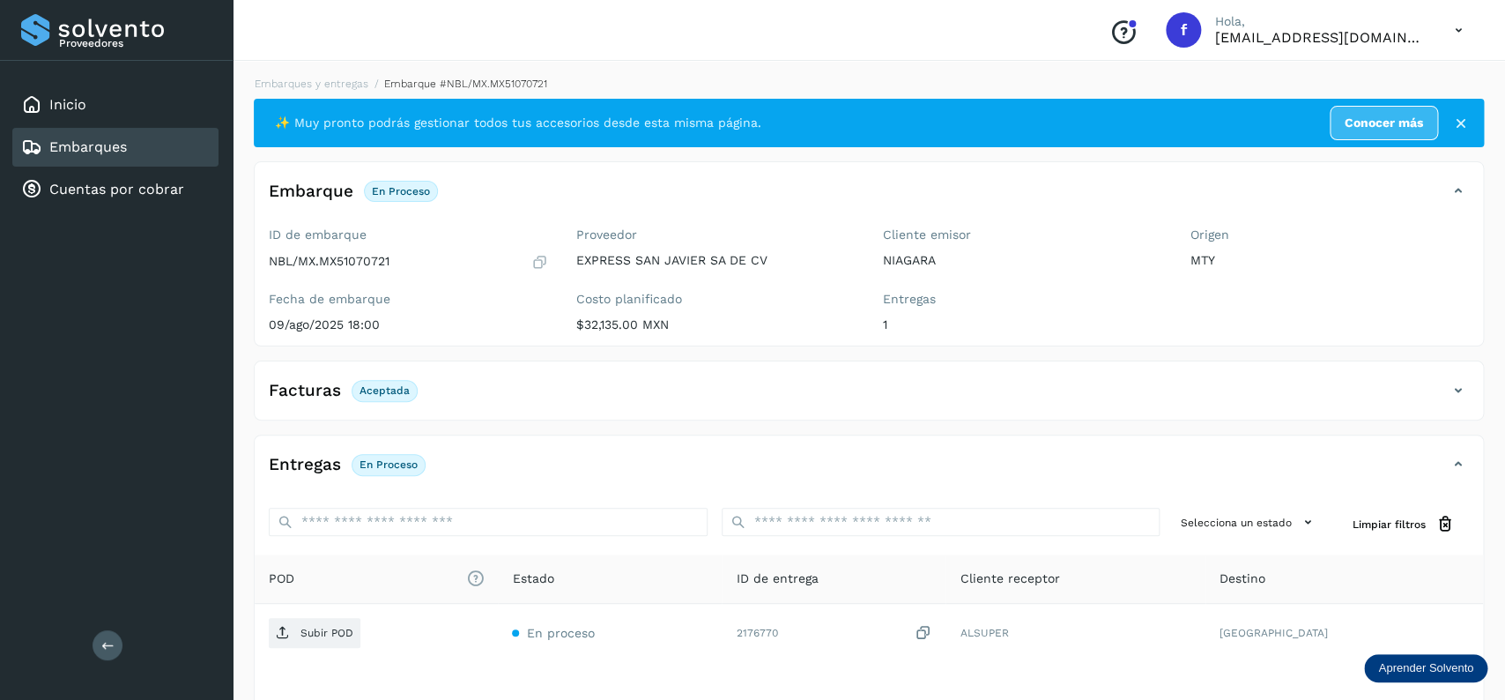
scroll to position [137, 0]
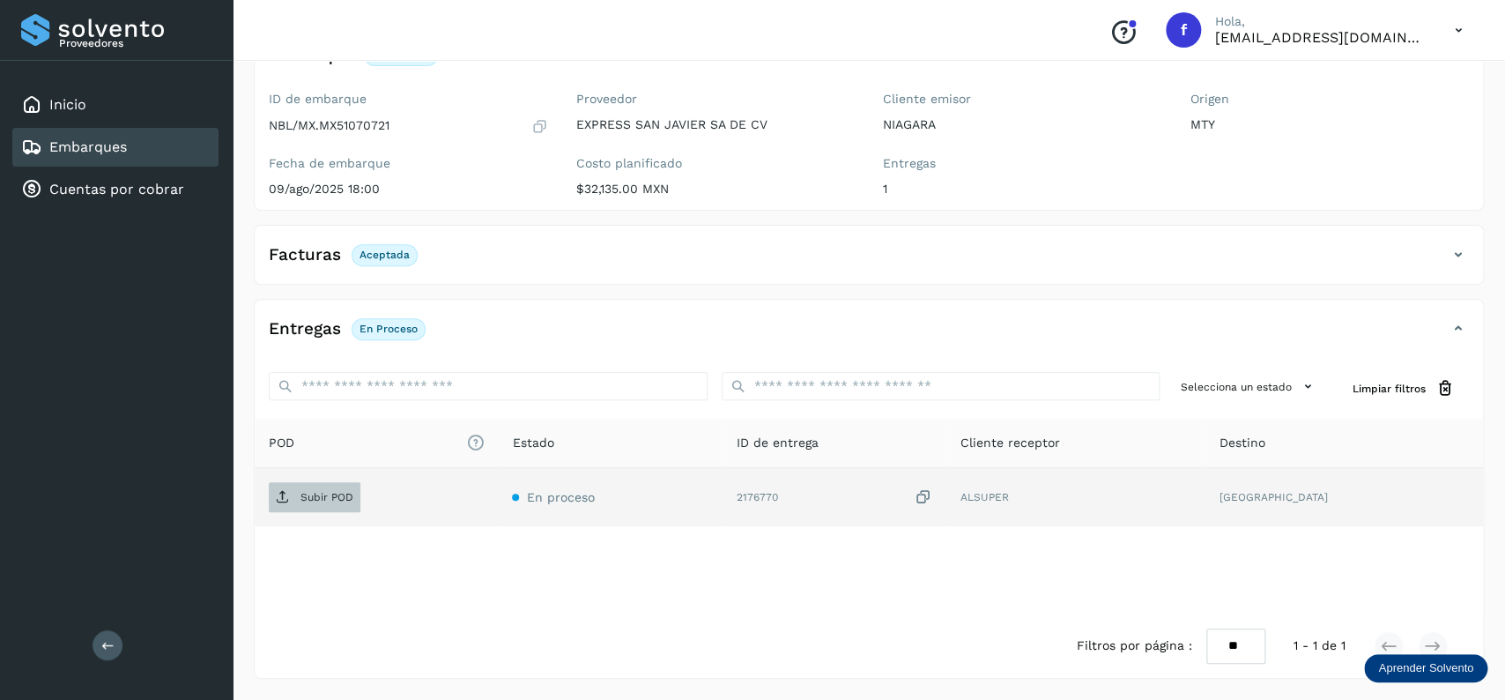
click at [346, 493] on p "Subir POD" at bounding box center [326, 497] width 53 height 12
click at [149, 149] on div "Embarques" at bounding box center [115, 147] width 206 height 39
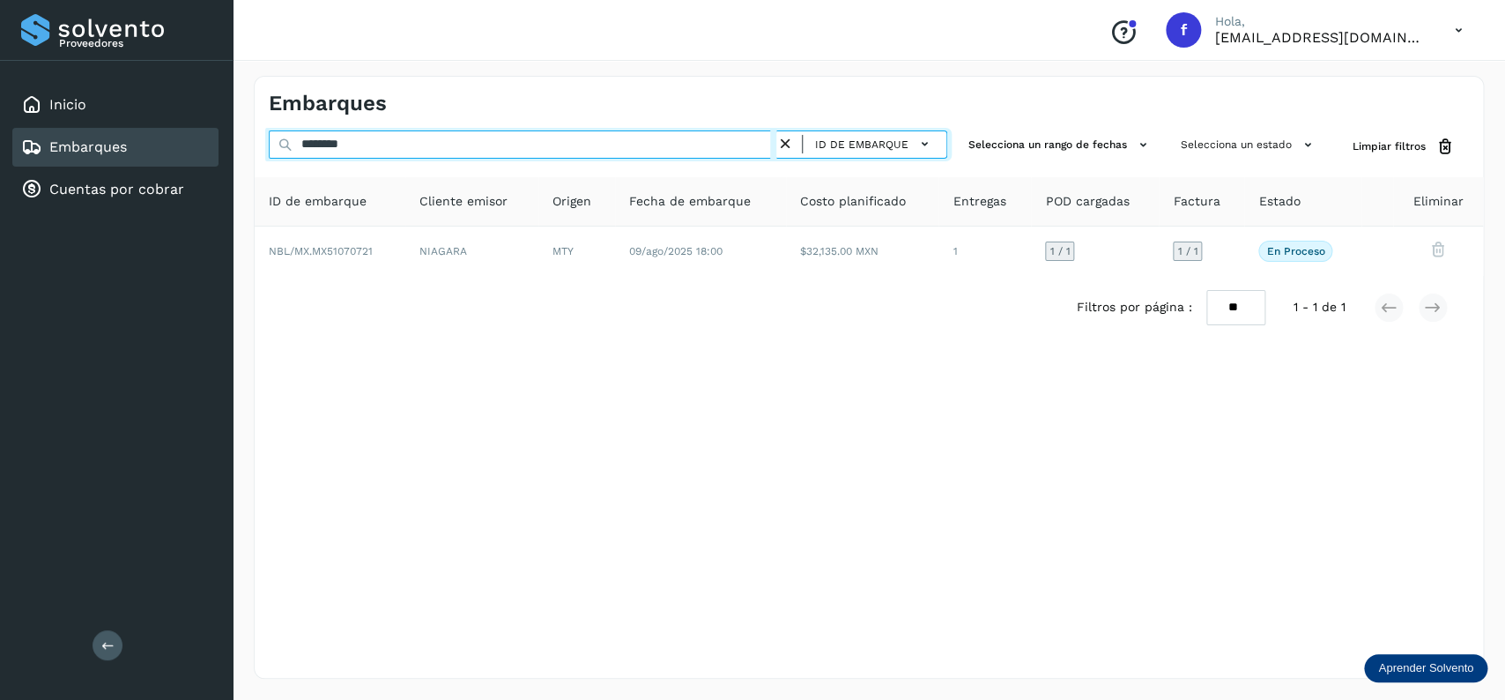
drag, startPoint x: 411, startPoint y: 144, endPoint x: 162, endPoint y: 150, distance: 248.5
click at [269, 150] on input "********" at bounding box center [523, 144] width 508 height 28
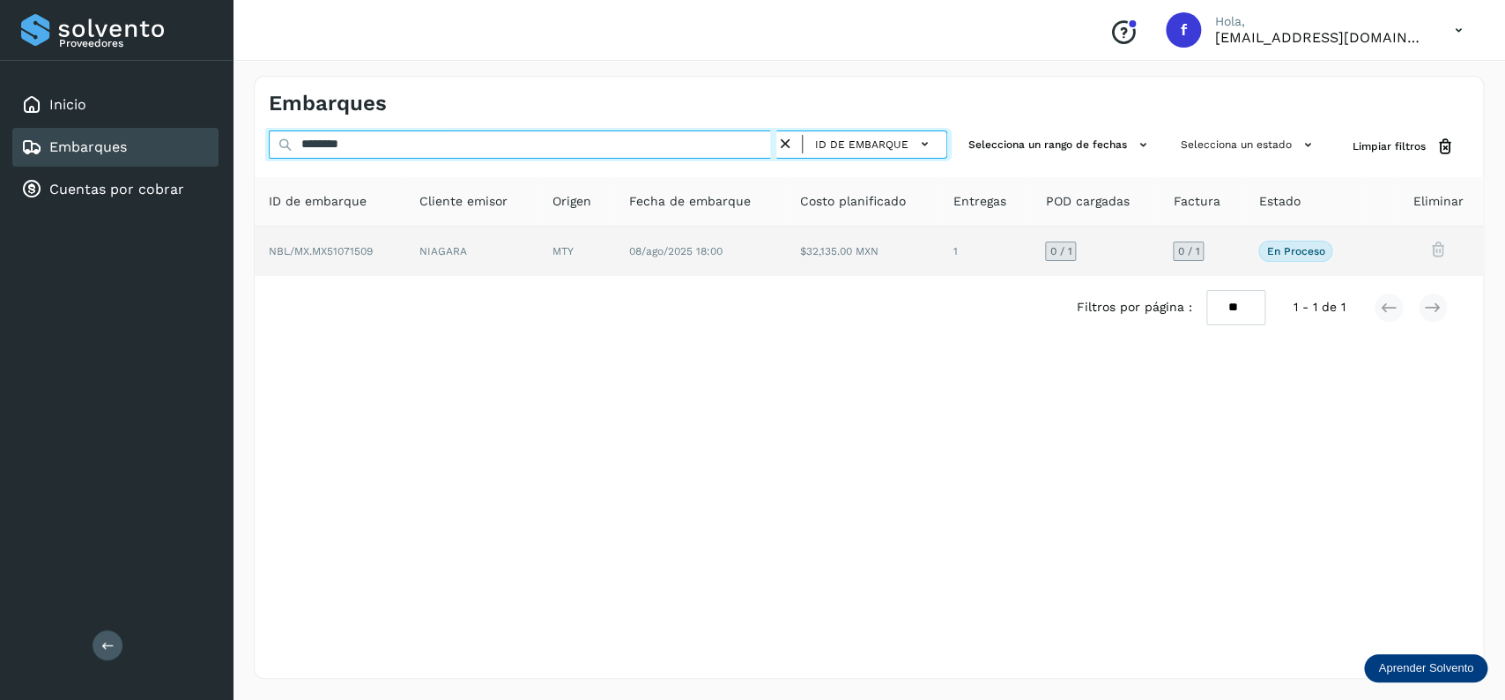
type input "********"
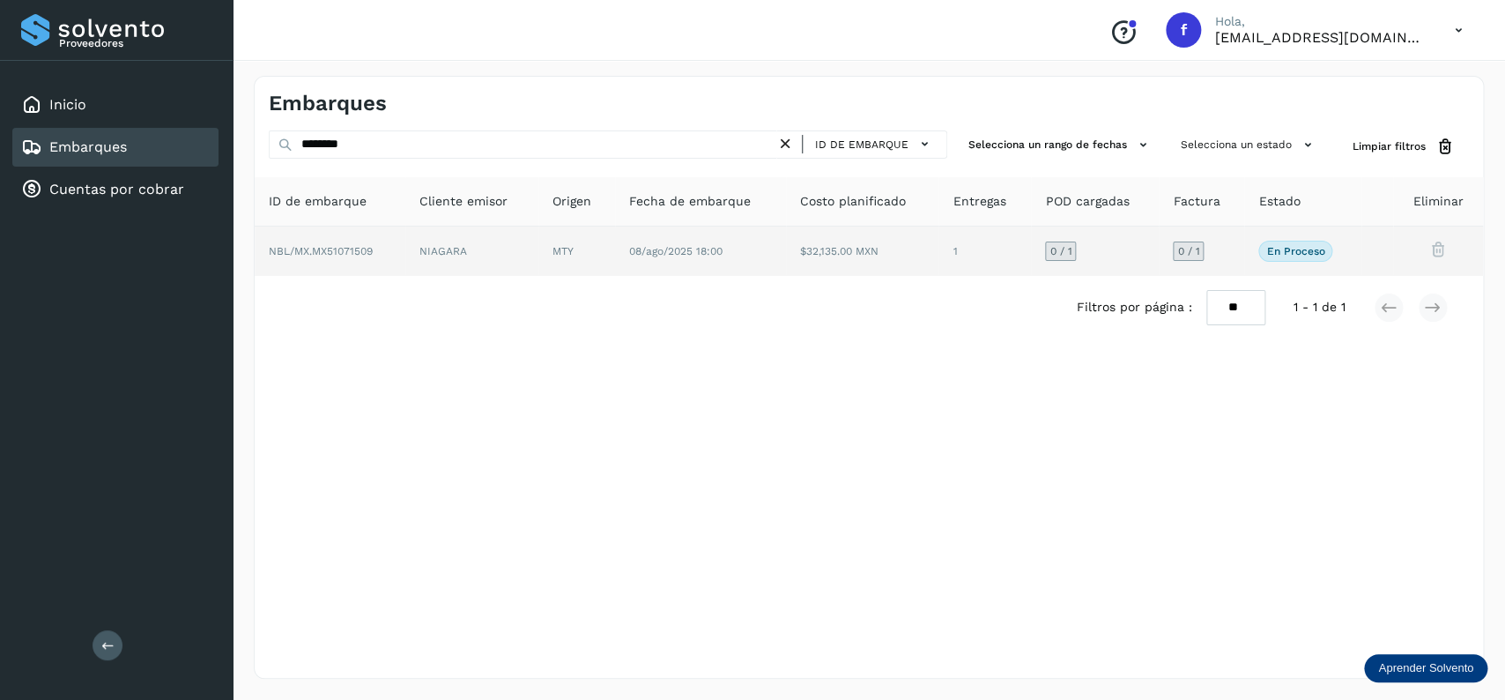
click at [938, 261] on td "$32,135.00 MXN" at bounding box center [984, 250] width 93 height 49
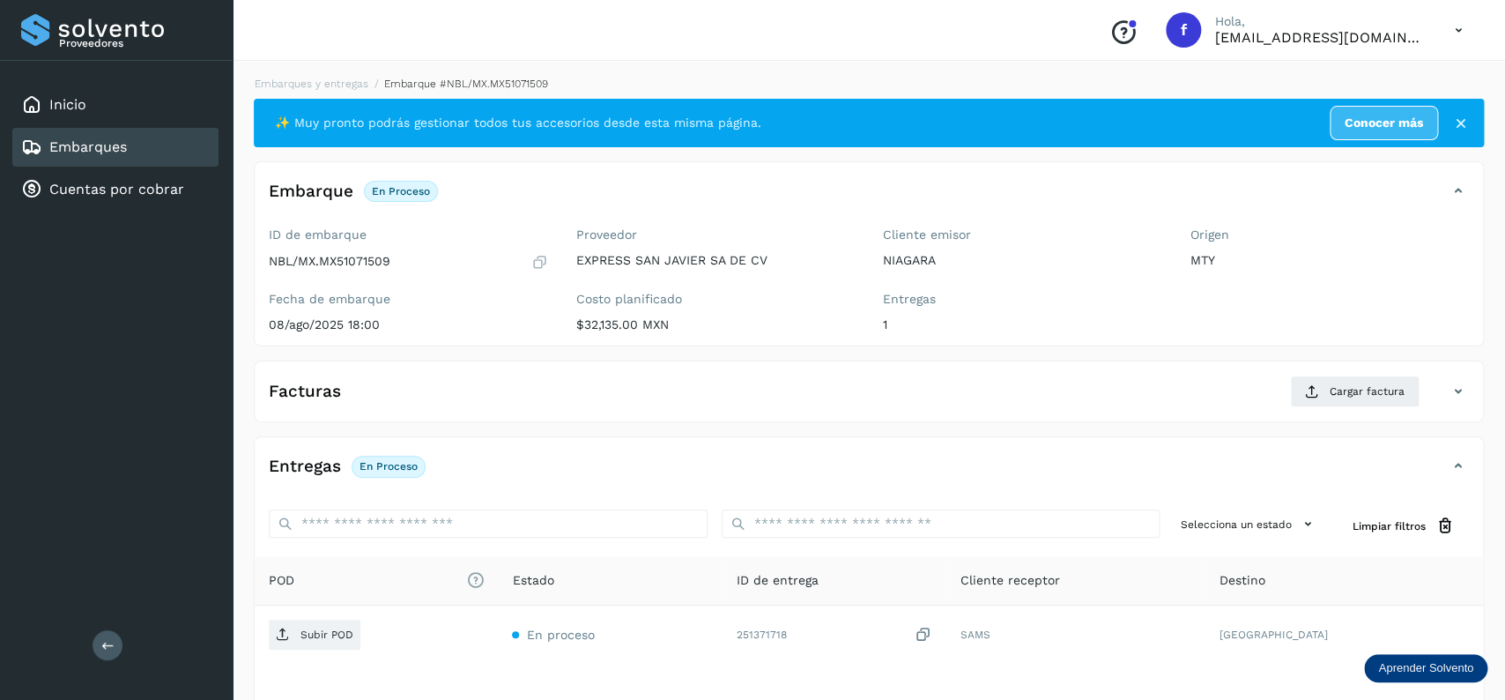
scroll to position [139, 0]
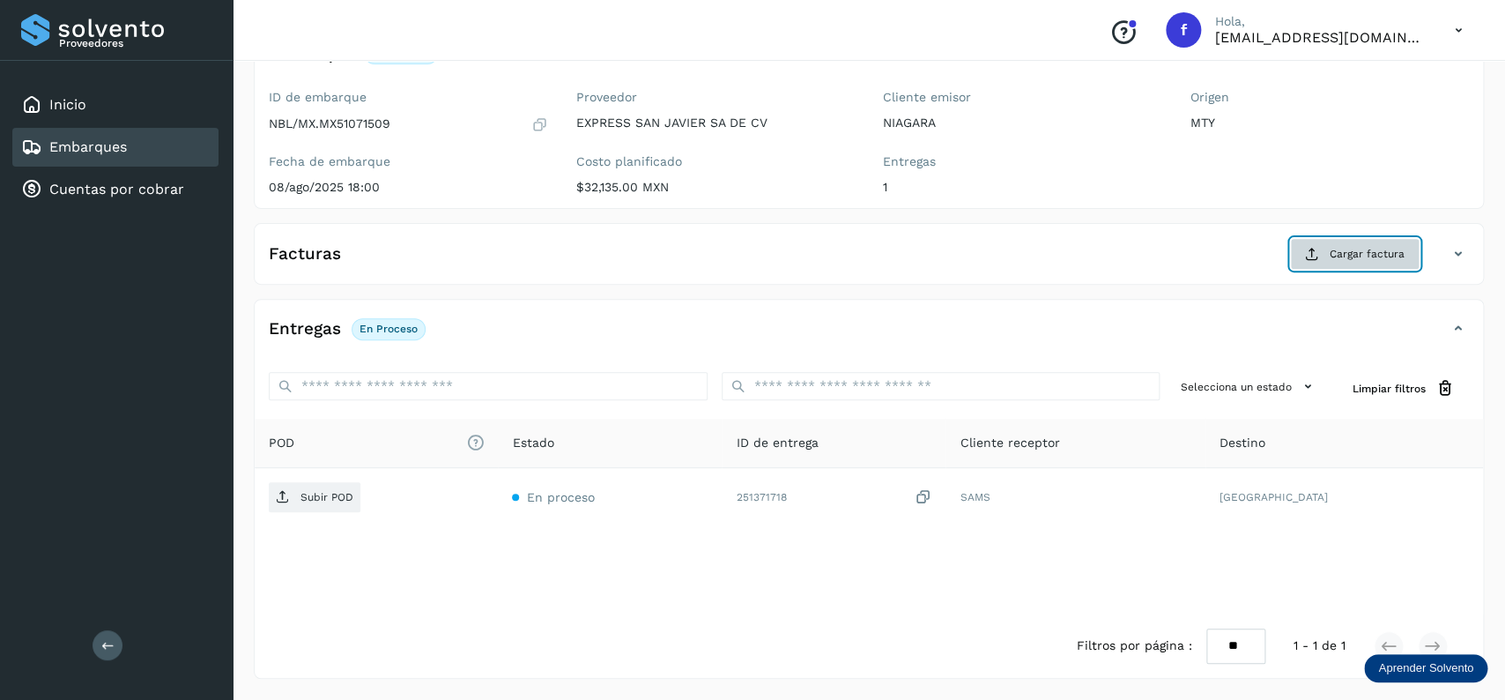
click at [1338, 265] on button "Cargar factura" at bounding box center [1355, 254] width 130 height 32
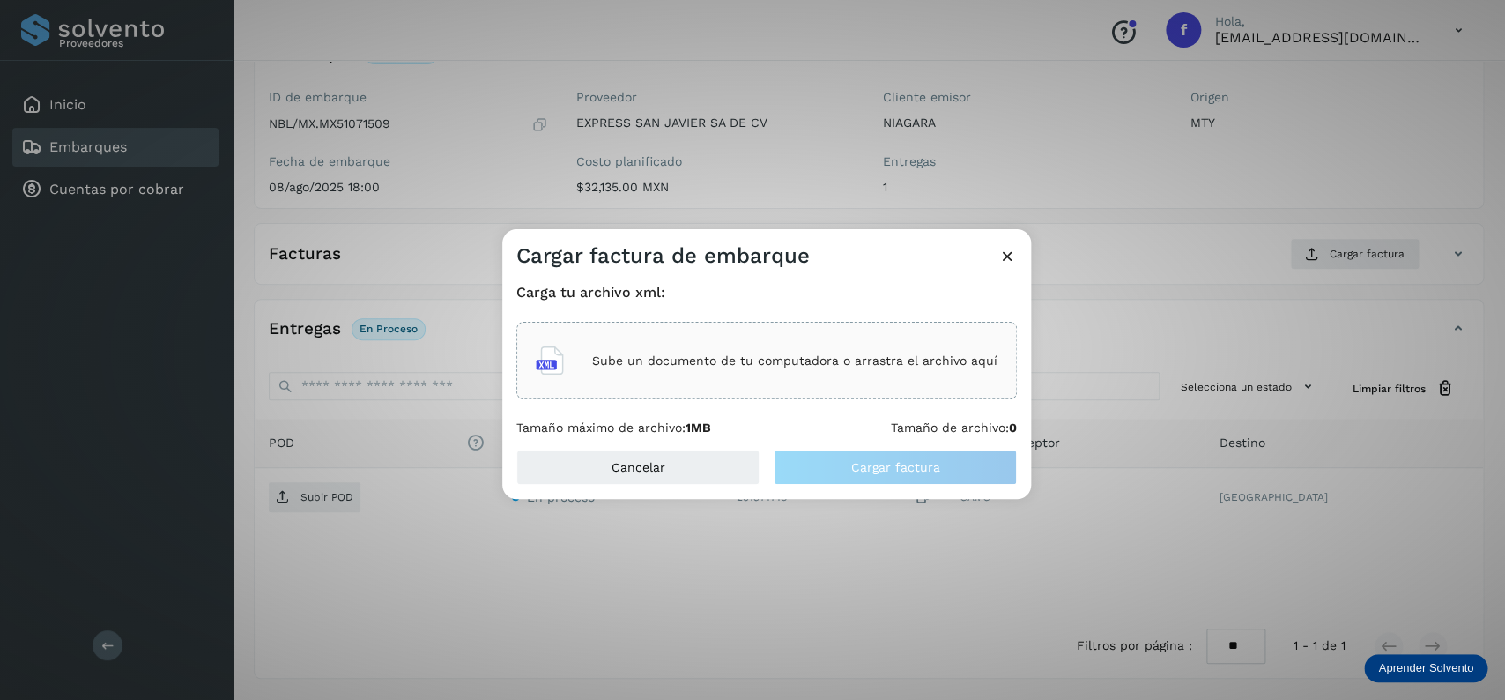
click at [847, 337] on div "Sube un documento de tu computadora o arrastra el archivo aquí" at bounding box center [766, 361] width 500 height 78
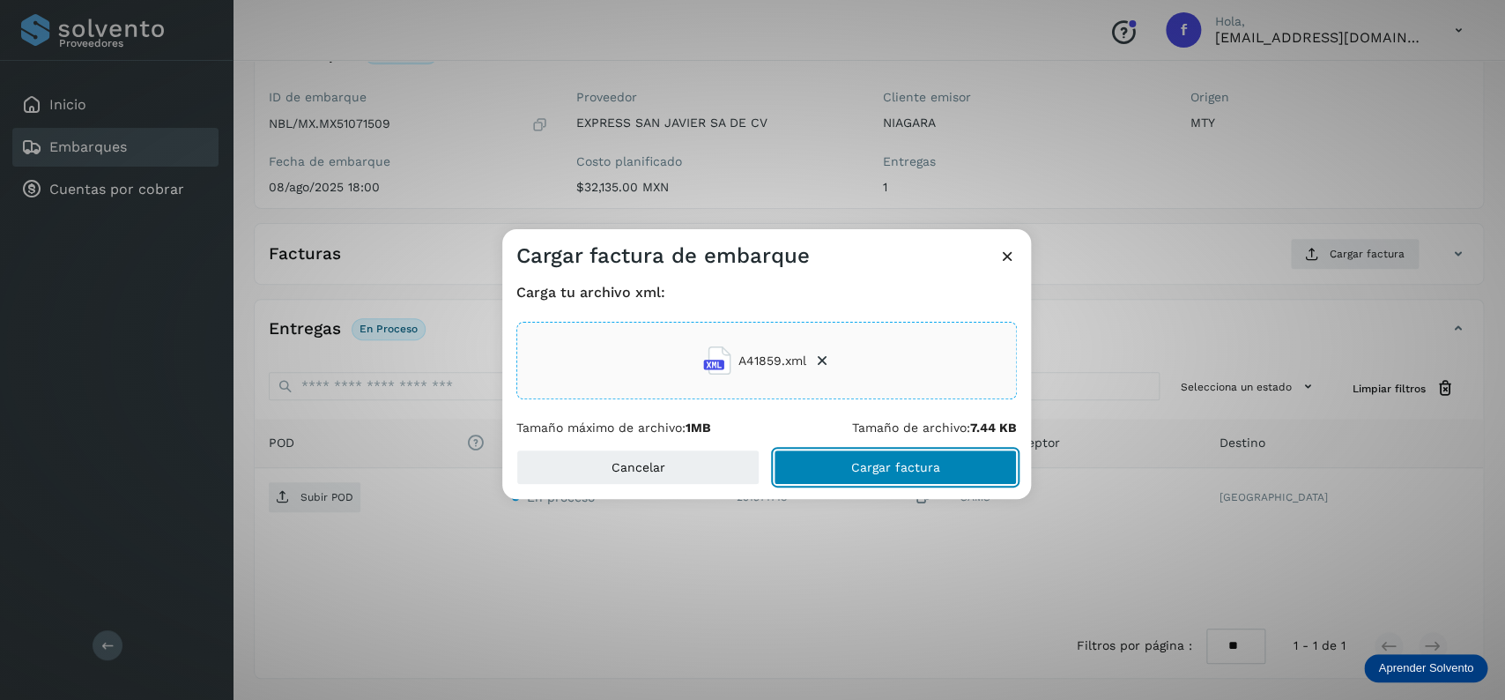
click at [897, 484] on button "Cargar factura" at bounding box center [895, 466] width 243 height 35
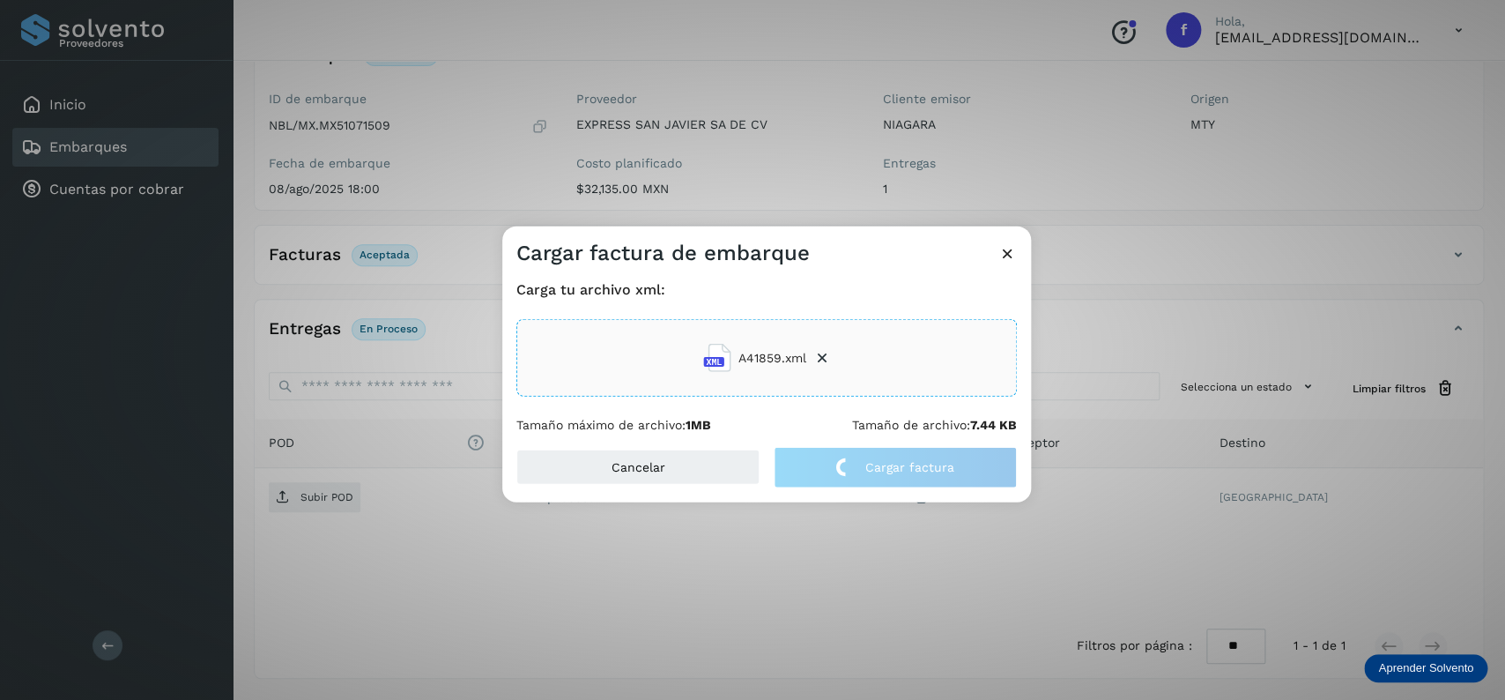
scroll to position [137, 0]
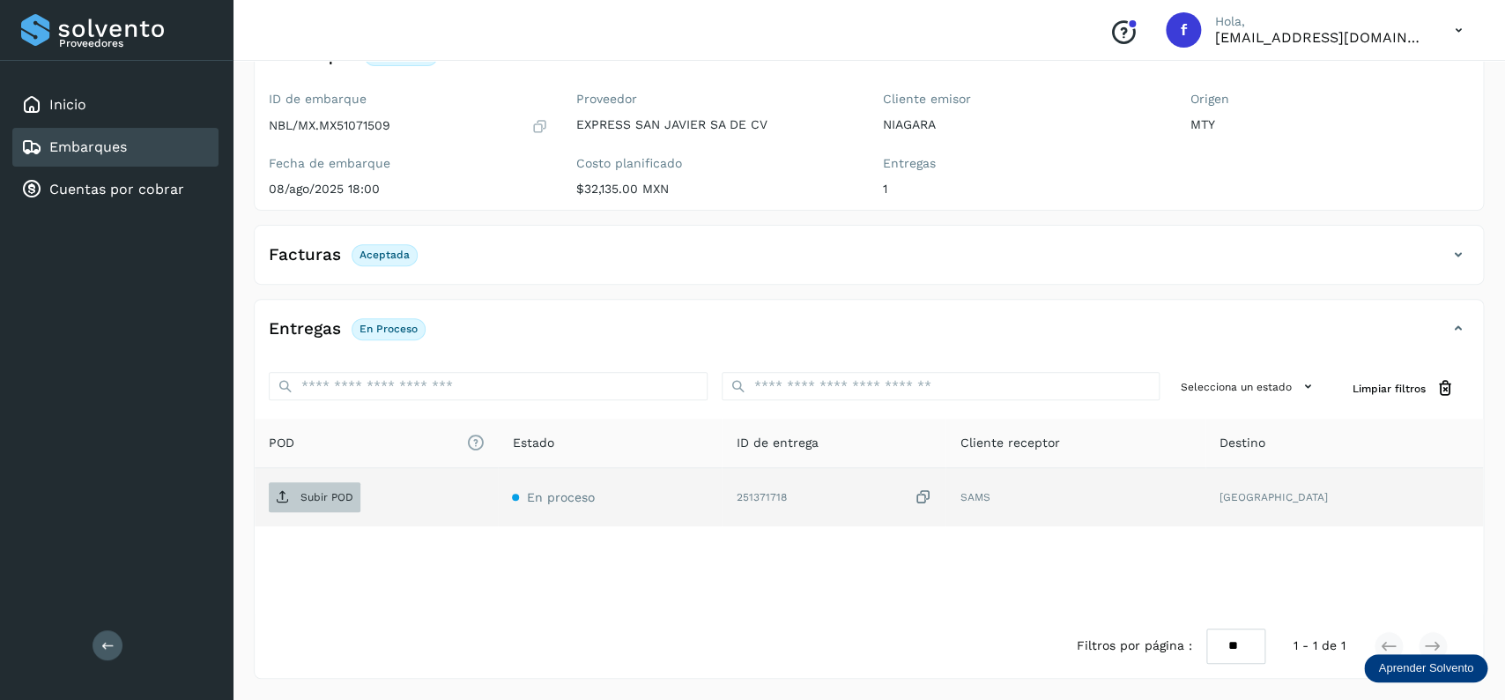
click at [343, 502] on p "Subir POD" at bounding box center [326, 497] width 53 height 12
click at [220, 137] on div "Inicio Embarques Cuentas por cobrar" at bounding box center [116, 147] width 233 height 173
click at [201, 145] on div "Embarques" at bounding box center [115, 147] width 206 height 39
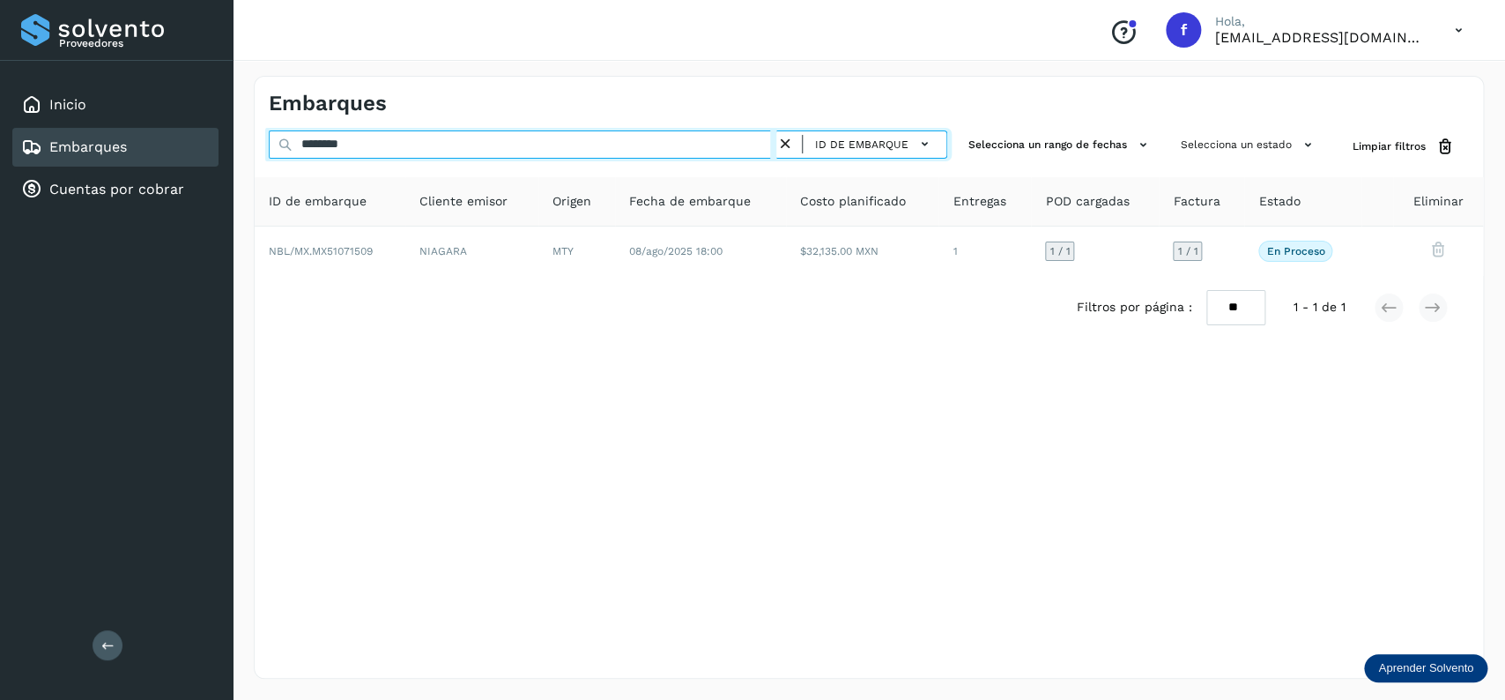
drag, startPoint x: 417, startPoint y: 144, endPoint x: 119, endPoint y: 189, distance: 301.1
click at [269, 159] on input "********" at bounding box center [523, 144] width 508 height 28
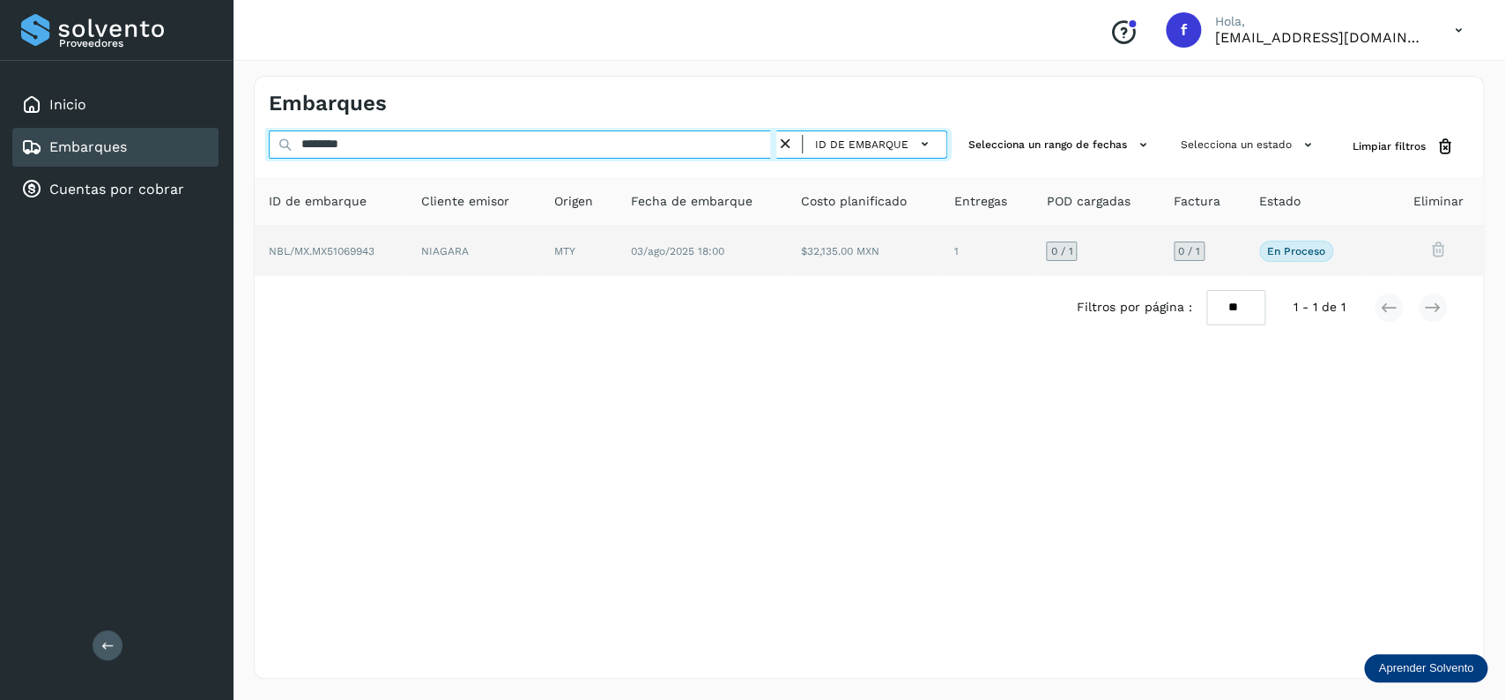
type input "********"
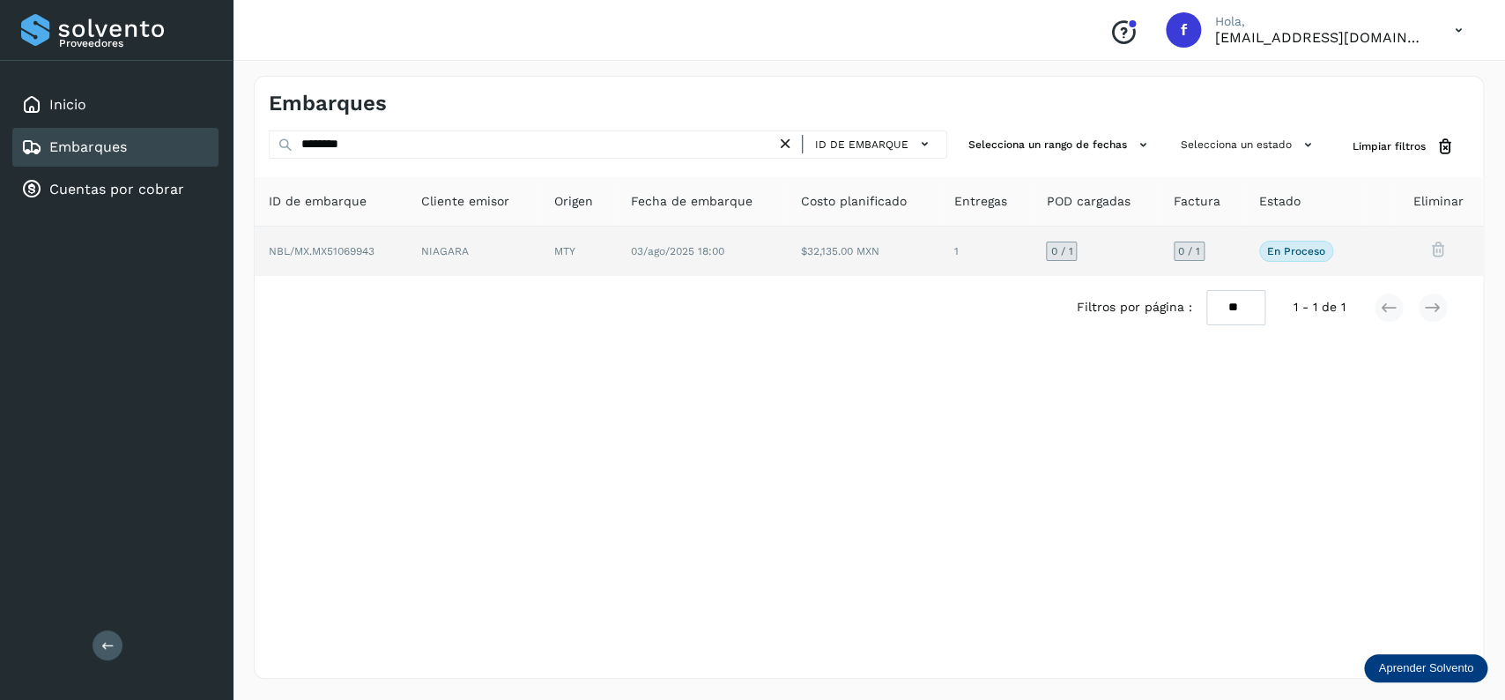
click at [787, 233] on td "03/ago/2025 18:00" at bounding box center [863, 250] width 152 height 49
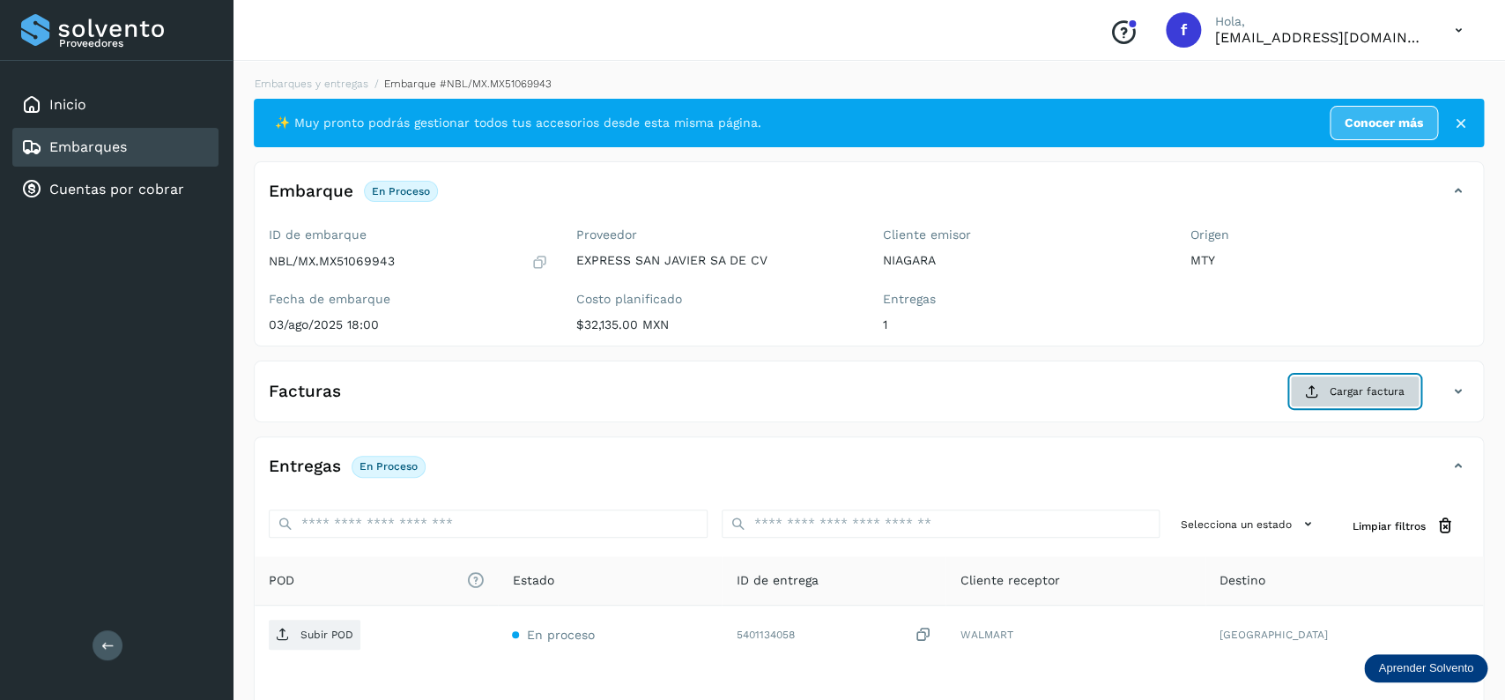
click at [1325, 395] on button "Cargar factura" at bounding box center [1355, 391] width 130 height 32
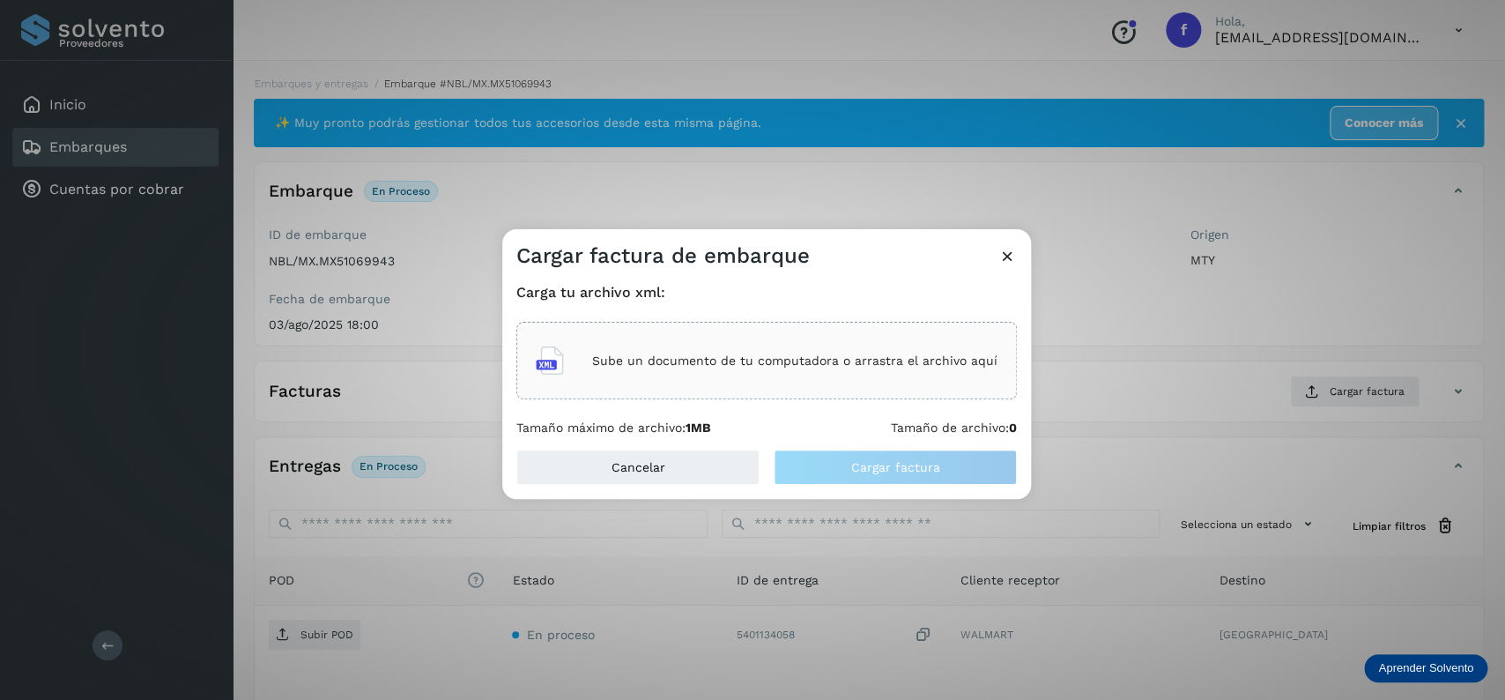
drag, startPoint x: 838, startPoint y: 418, endPoint x: 829, endPoint y: 402, distance: 18.1
click at [836, 414] on div "Carga tu archivo xml: Sube un documento de tu computadora o arrastra el archivo…" at bounding box center [766, 360] width 500 height 152
click at [825, 395] on div "Sube un documento de tu computadora o arrastra el archivo aquí" at bounding box center [766, 361] width 500 height 78
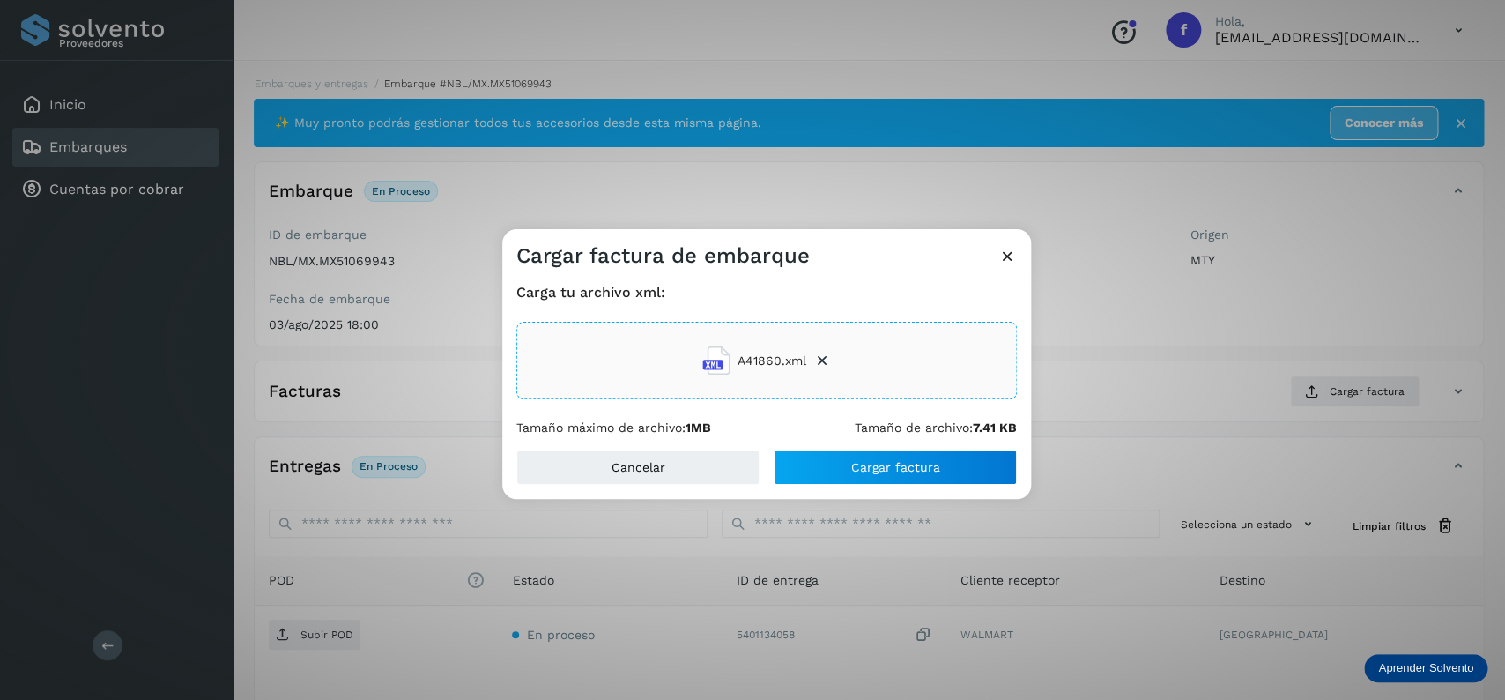
click at [846, 494] on div "Cancelar Cargar factura" at bounding box center [766, 473] width 529 height 49
drag, startPoint x: 851, startPoint y: 492, endPoint x: 857, endPoint y: 485, distance: 9.4
click at [855, 488] on div "Cancelar Cargar factura" at bounding box center [766, 473] width 529 height 49
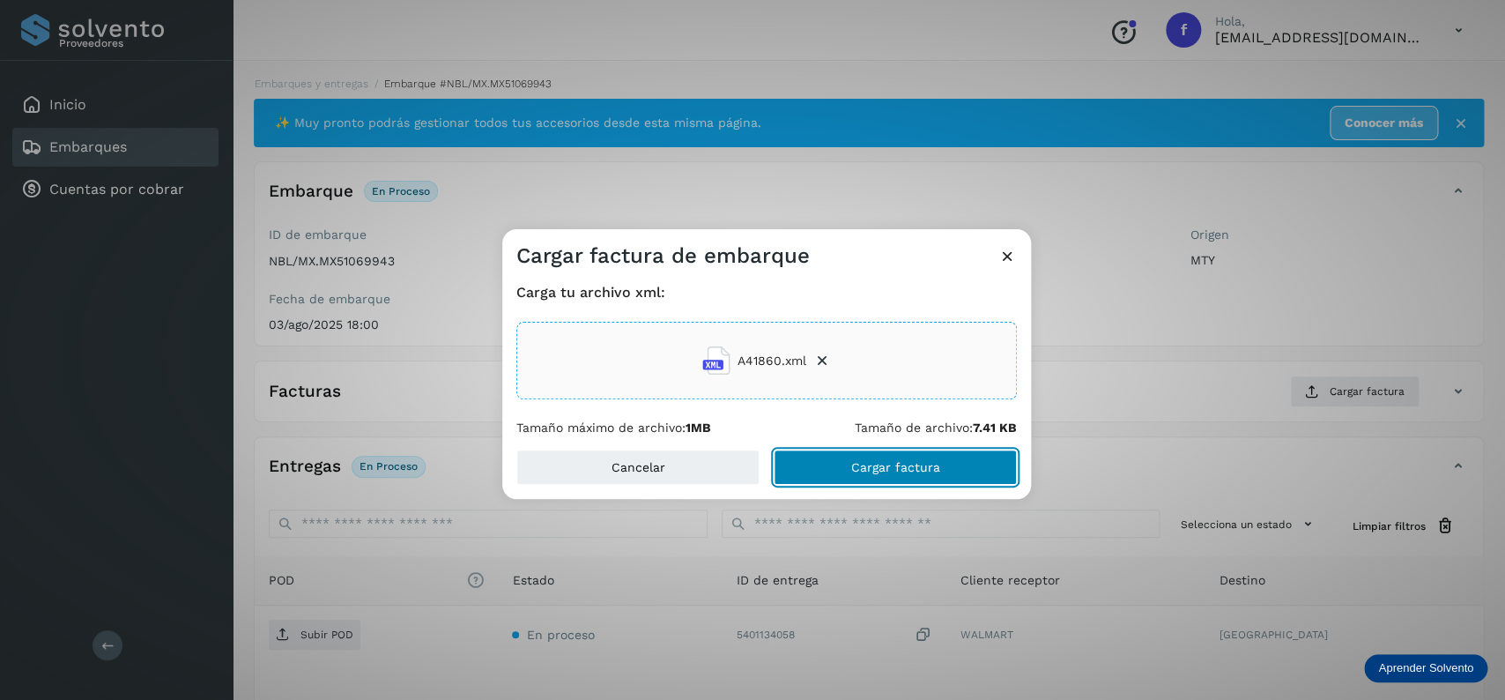
click at [857, 483] on button "Cargar factura" at bounding box center [895, 466] width 243 height 35
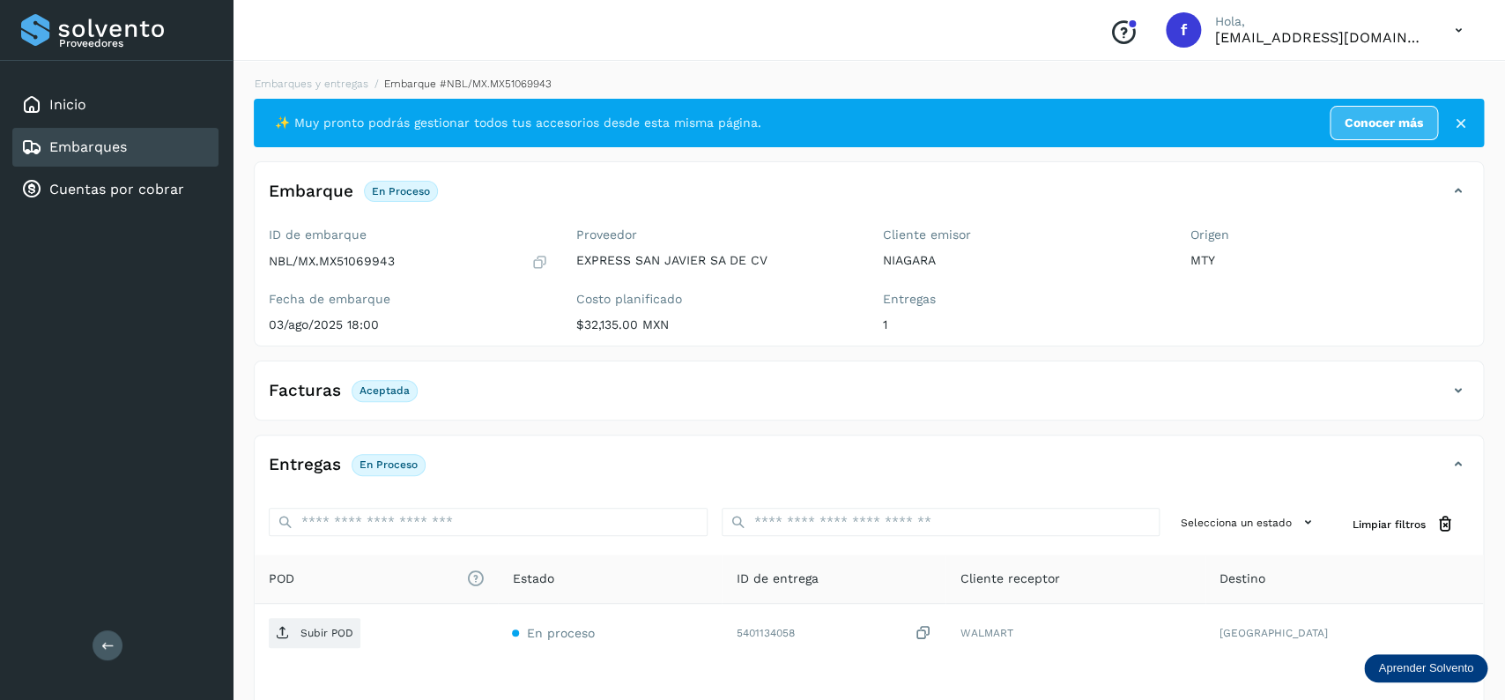
scroll to position [137, 0]
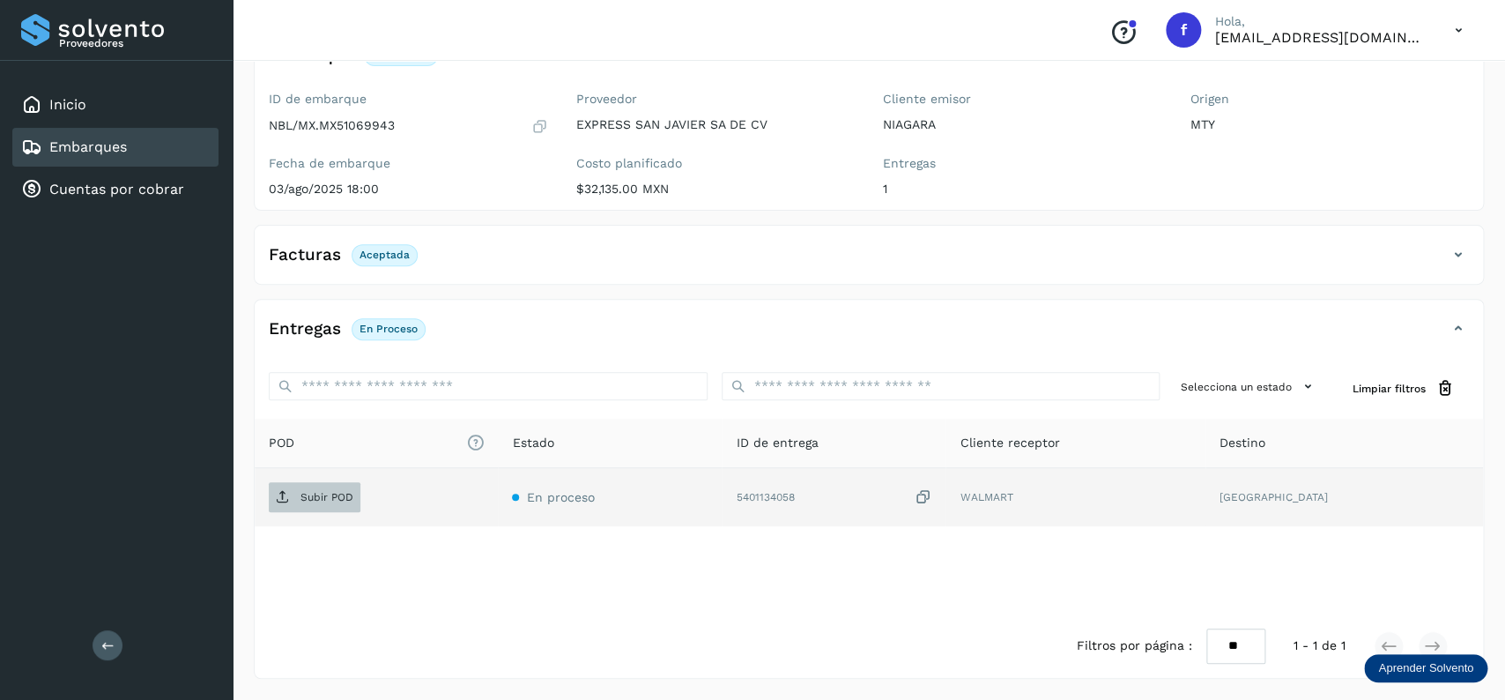
click at [276, 493] on span "Subir POD" at bounding box center [315, 497] width 92 height 28
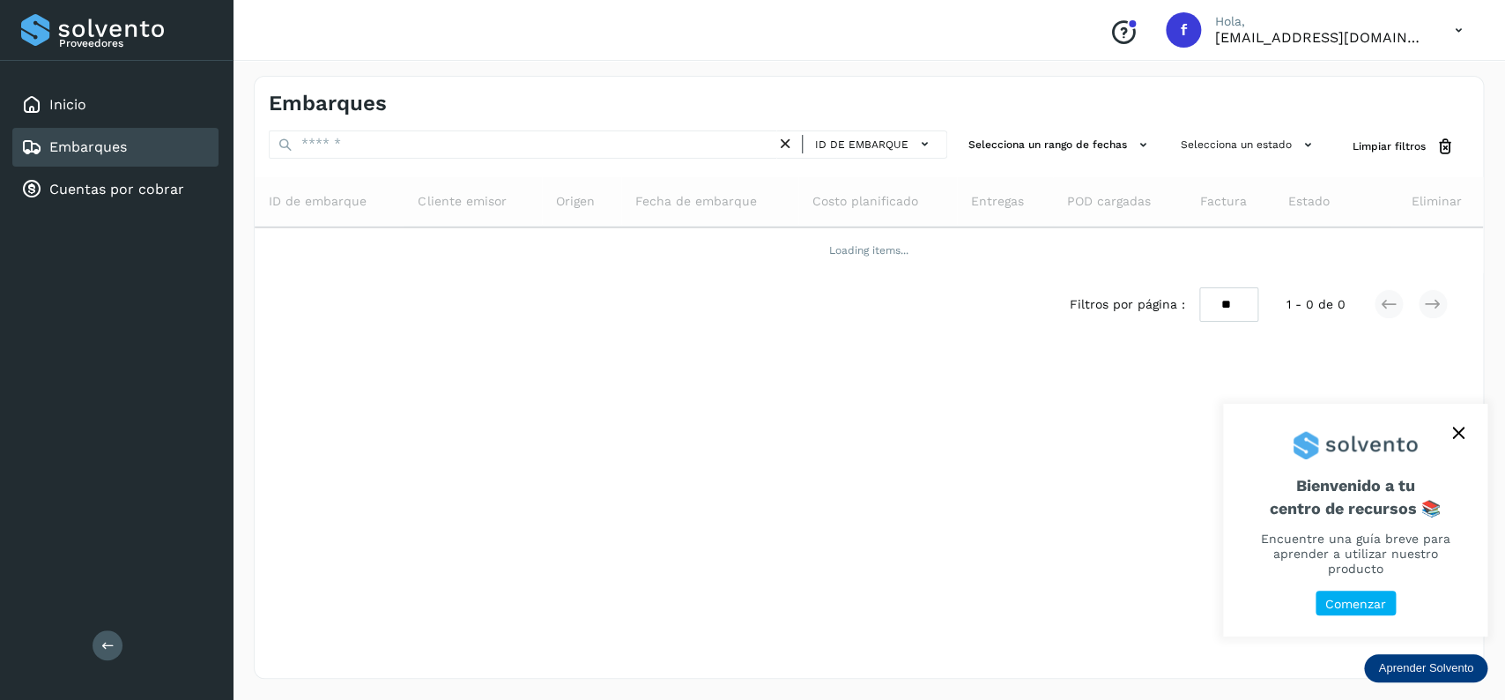
click at [168, 158] on div "Embarques" at bounding box center [115, 147] width 206 height 39
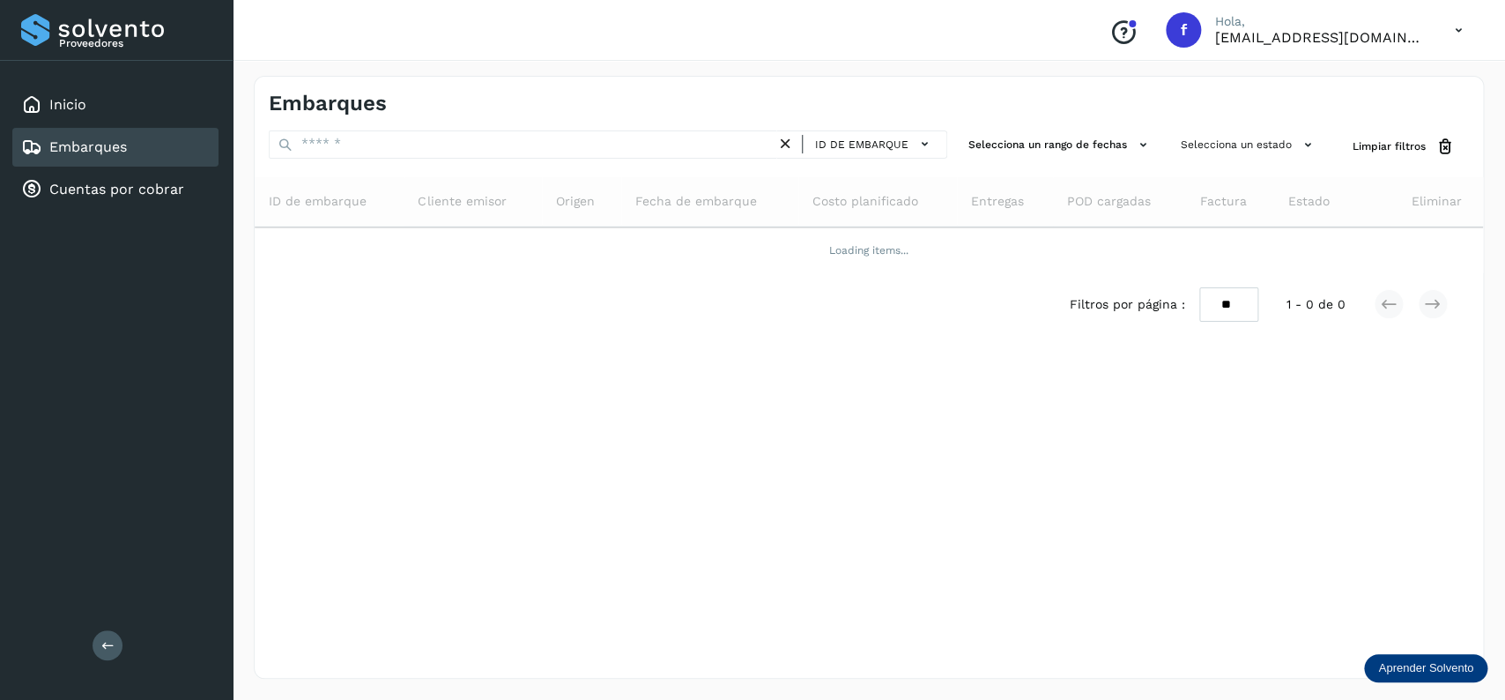
click at [1124, 19] on icon "Conoce nuestros beneficios" at bounding box center [1123, 33] width 28 height 28
click at [155, 155] on div "Embarques" at bounding box center [115, 147] width 206 height 39
click at [180, 75] on div "Inicio Embarques Cuentas por cobrar" at bounding box center [116, 147] width 233 height 173
click at [185, 95] on div "Inicio" at bounding box center [115, 104] width 206 height 39
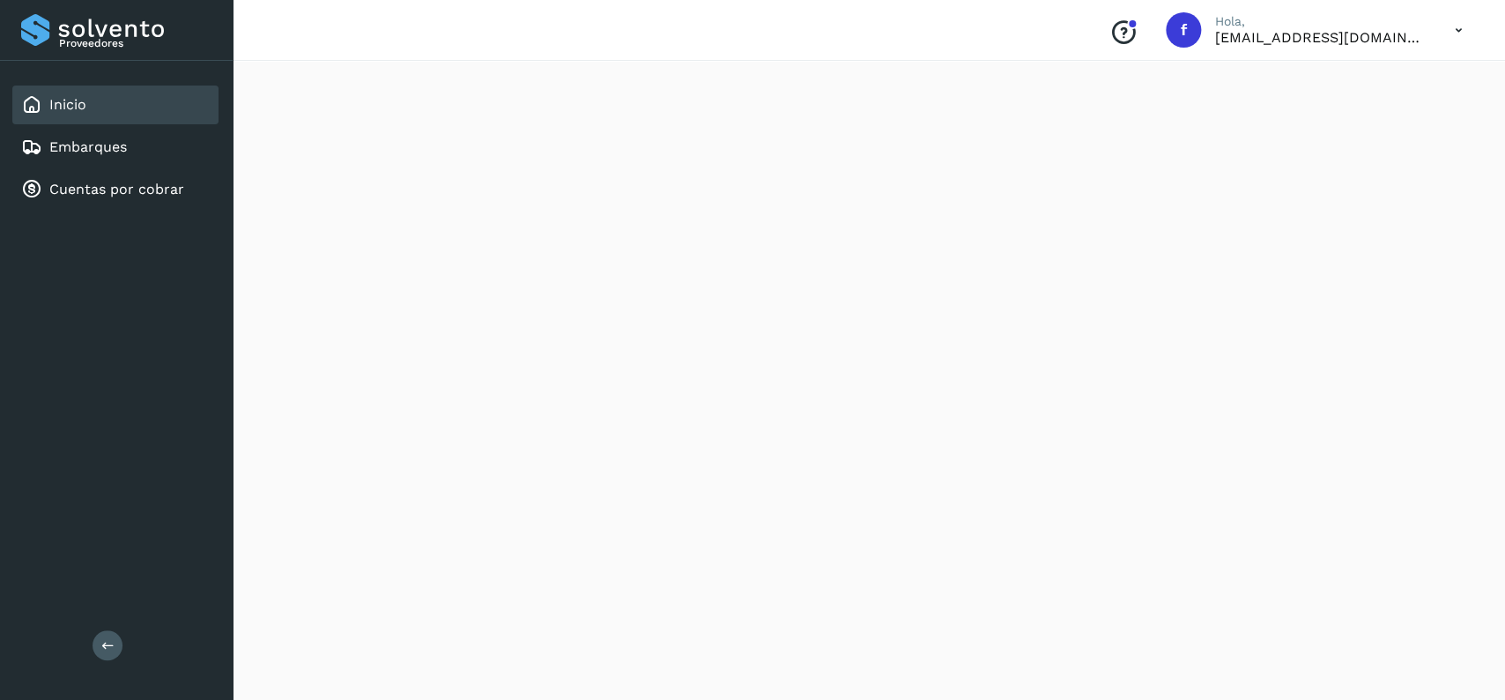
scroll to position [370, 0]
click at [141, 142] on div "Embarques" at bounding box center [115, 147] width 206 height 39
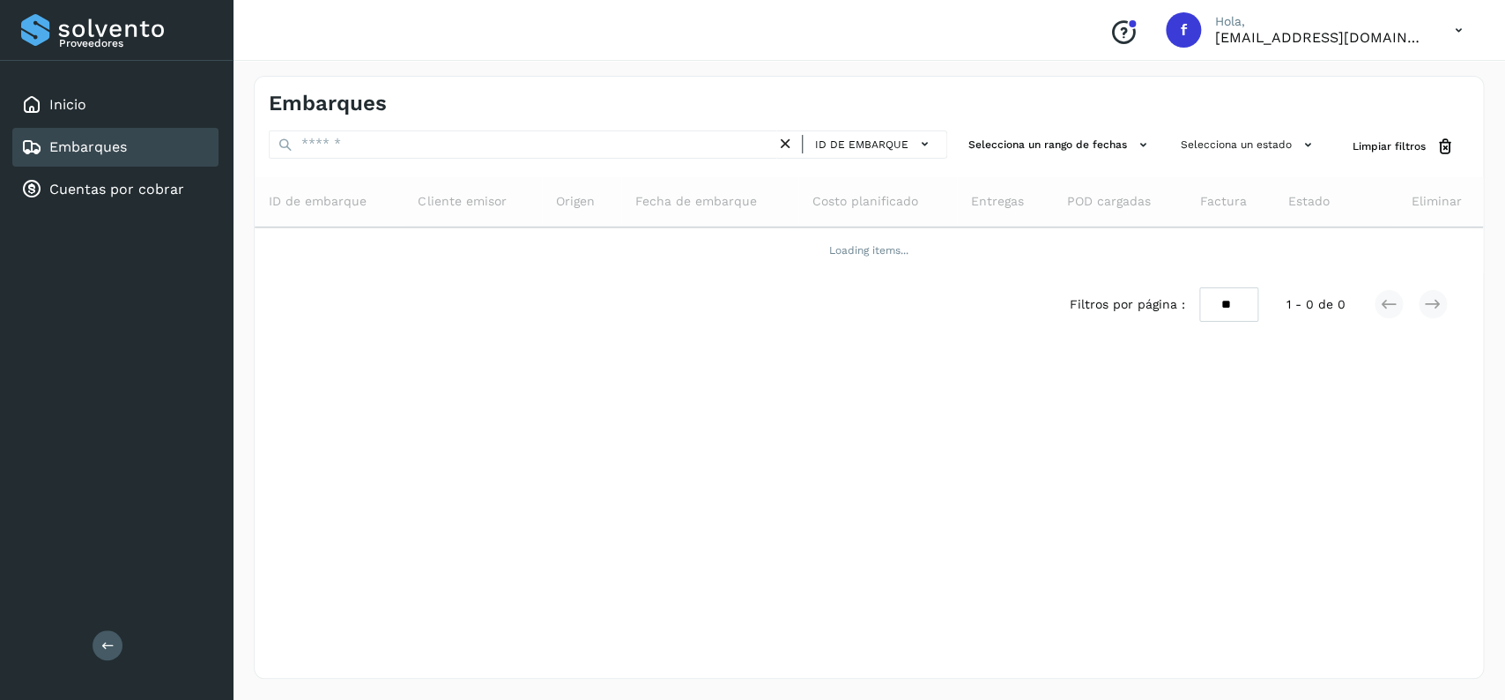
click at [101, 162] on div "Embarques" at bounding box center [115, 147] width 206 height 39
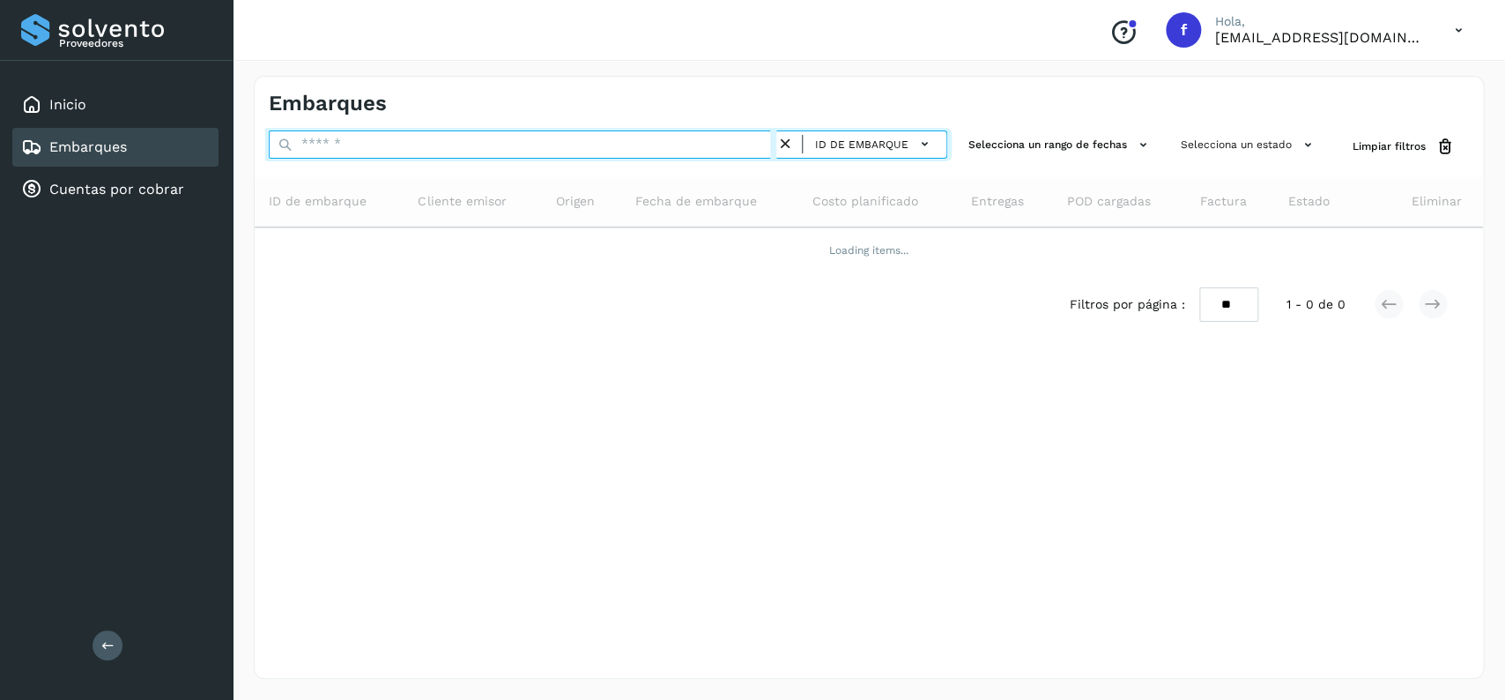
click at [369, 137] on input "text" at bounding box center [523, 144] width 508 height 28
click at [373, 137] on input "text" at bounding box center [523, 144] width 508 height 28
type input "****"
